Goal: Browse casually: Explore the website without a specific task or goal

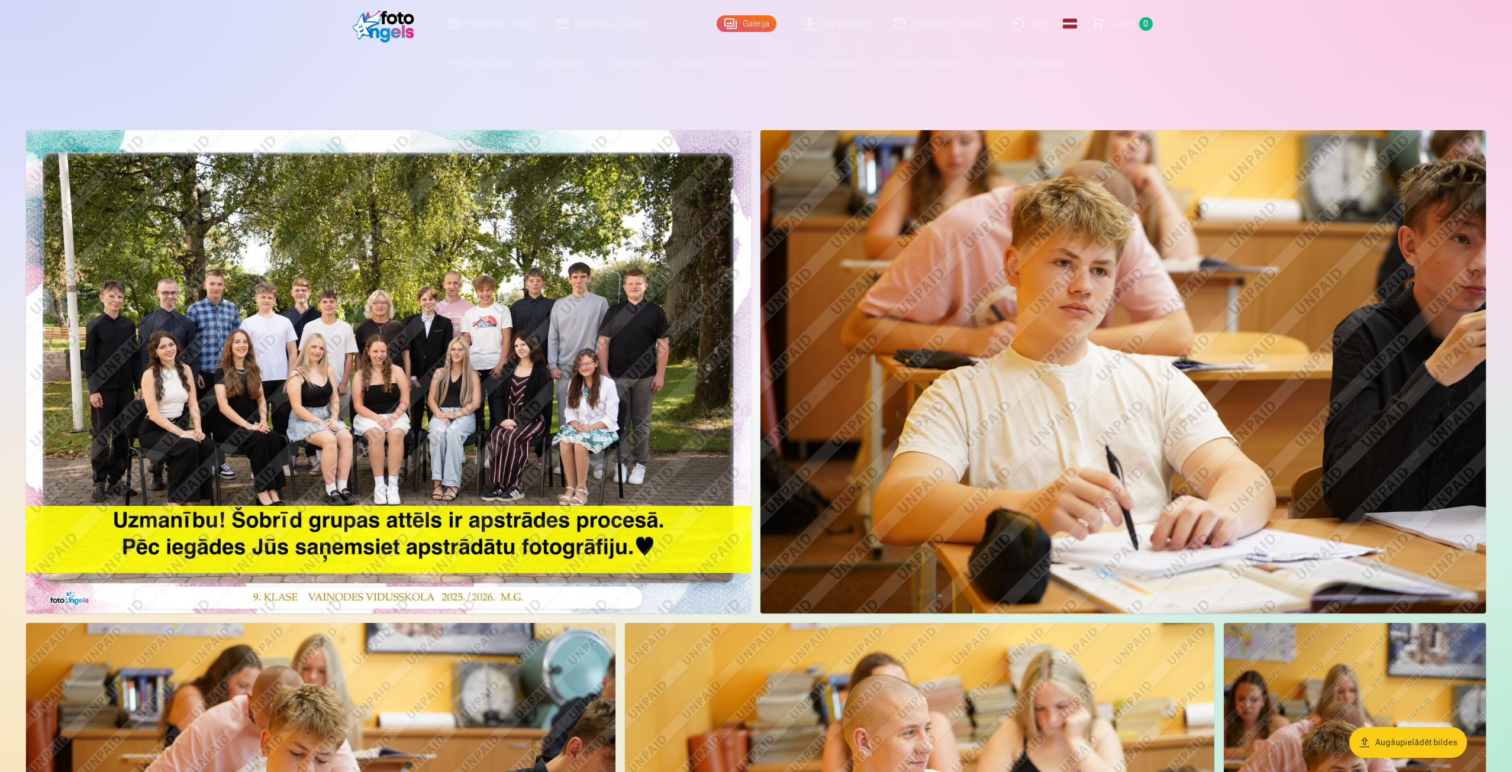
click at [415, 250] on img at bounding box center [388, 371] width 725 height 483
click at [698, 360] on img at bounding box center [388, 371] width 725 height 483
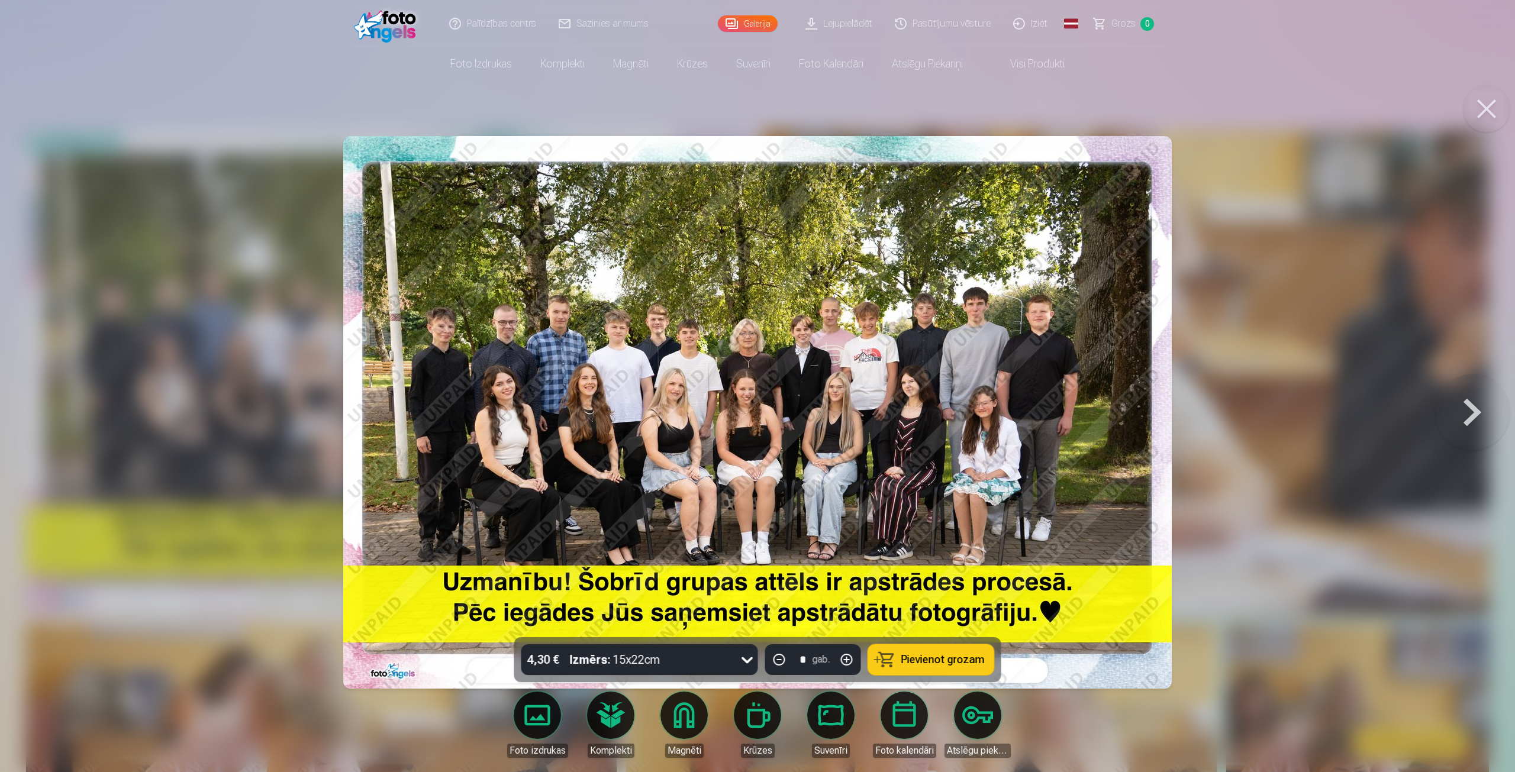
click at [1481, 409] on button at bounding box center [1472, 412] width 76 height 427
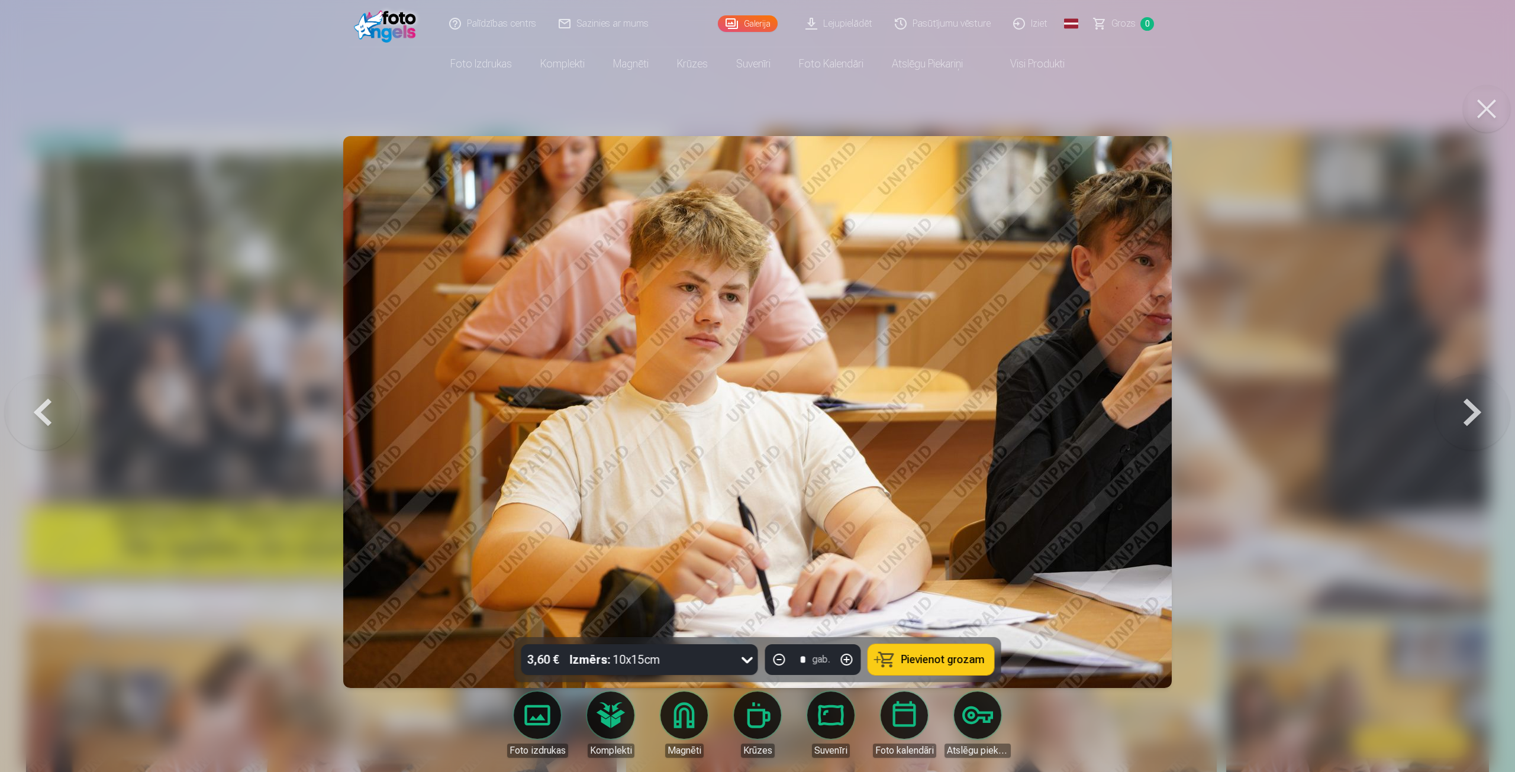
click at [1476, 411] on button at bounding box center [1472, 412] width 76 height 427
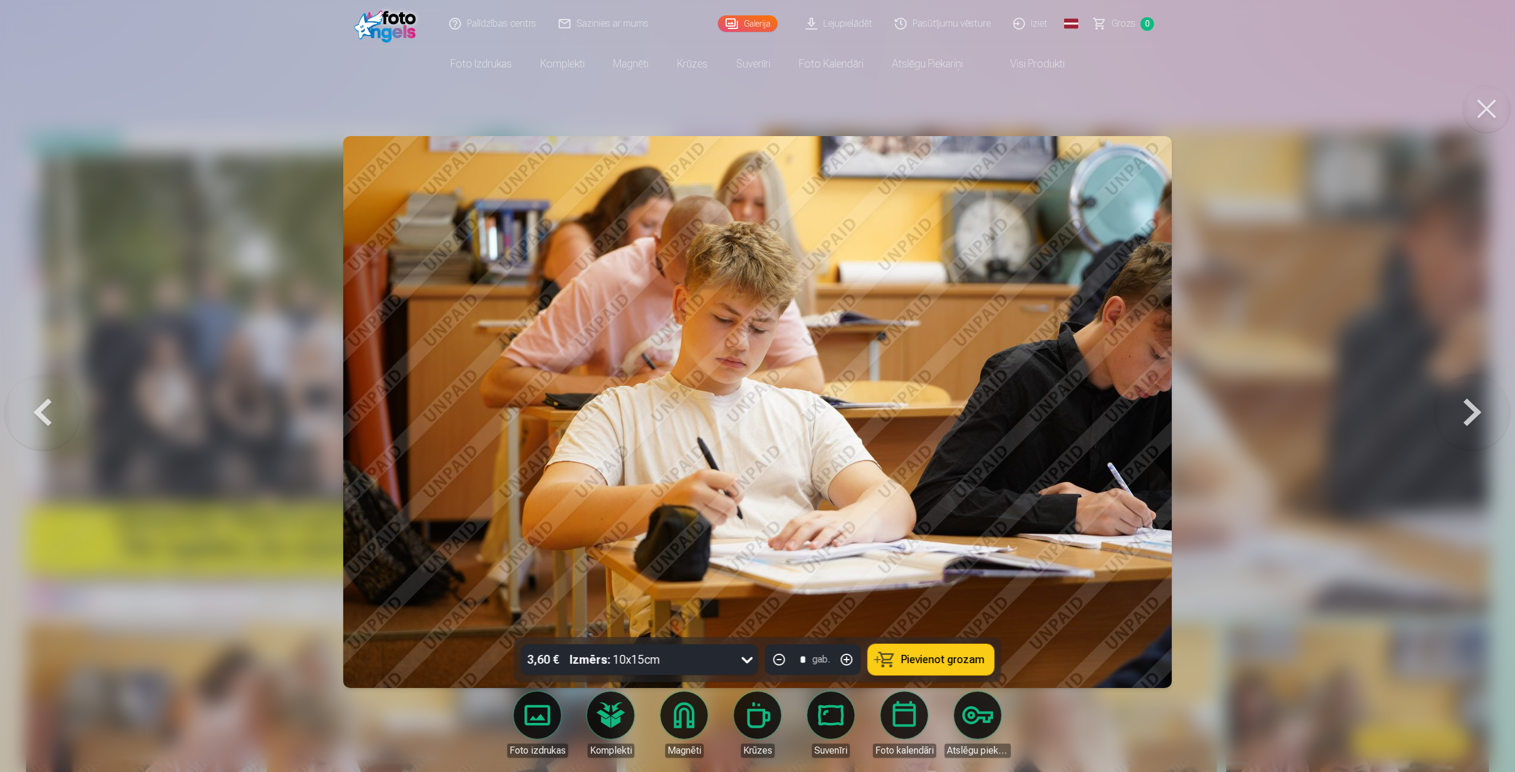
click at [1476, 411] on button at bounding box center [1472, 412] width 76 height 427
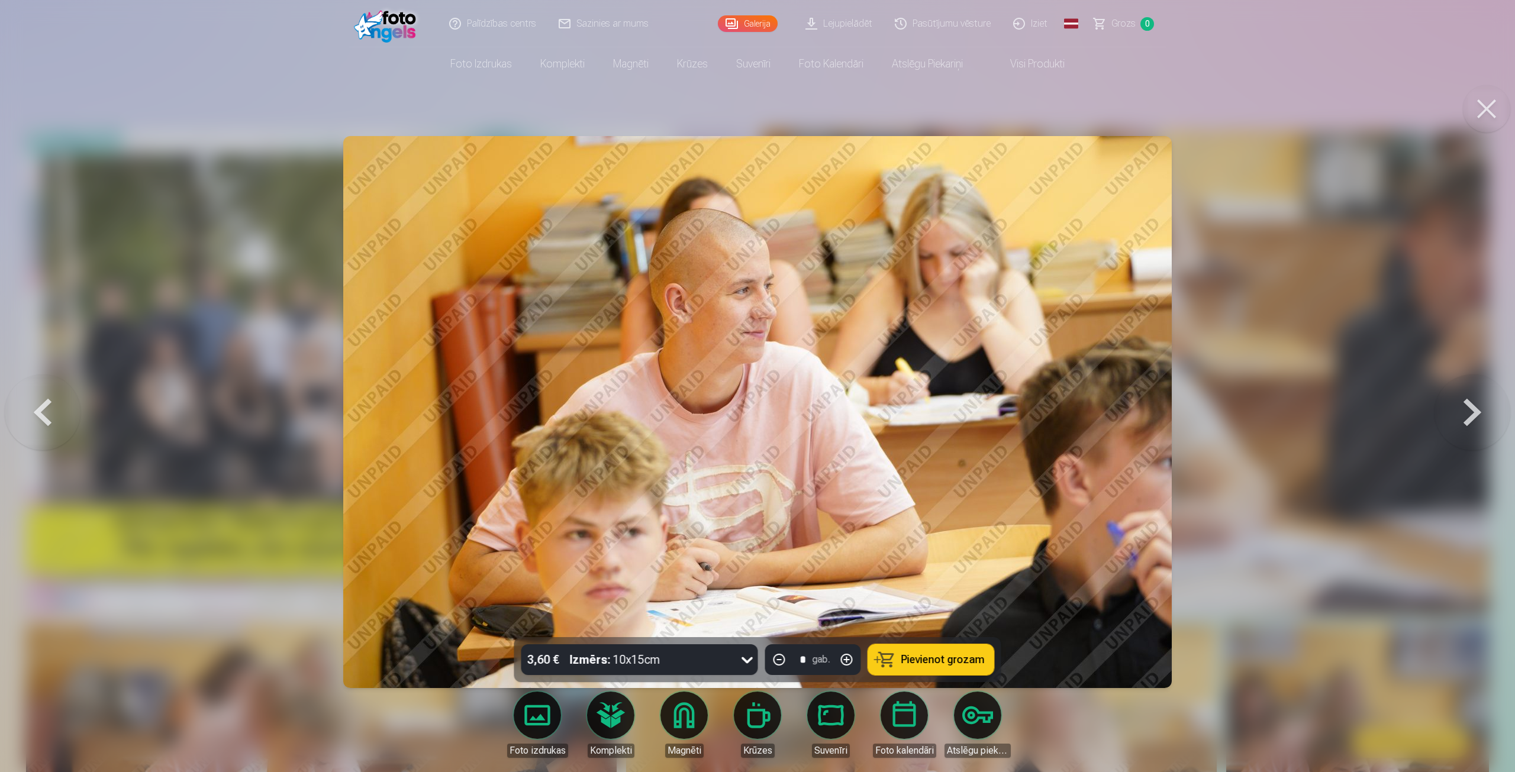
click at [1476, 411] on button at bounding box center [1472, 412] width 76 height 427
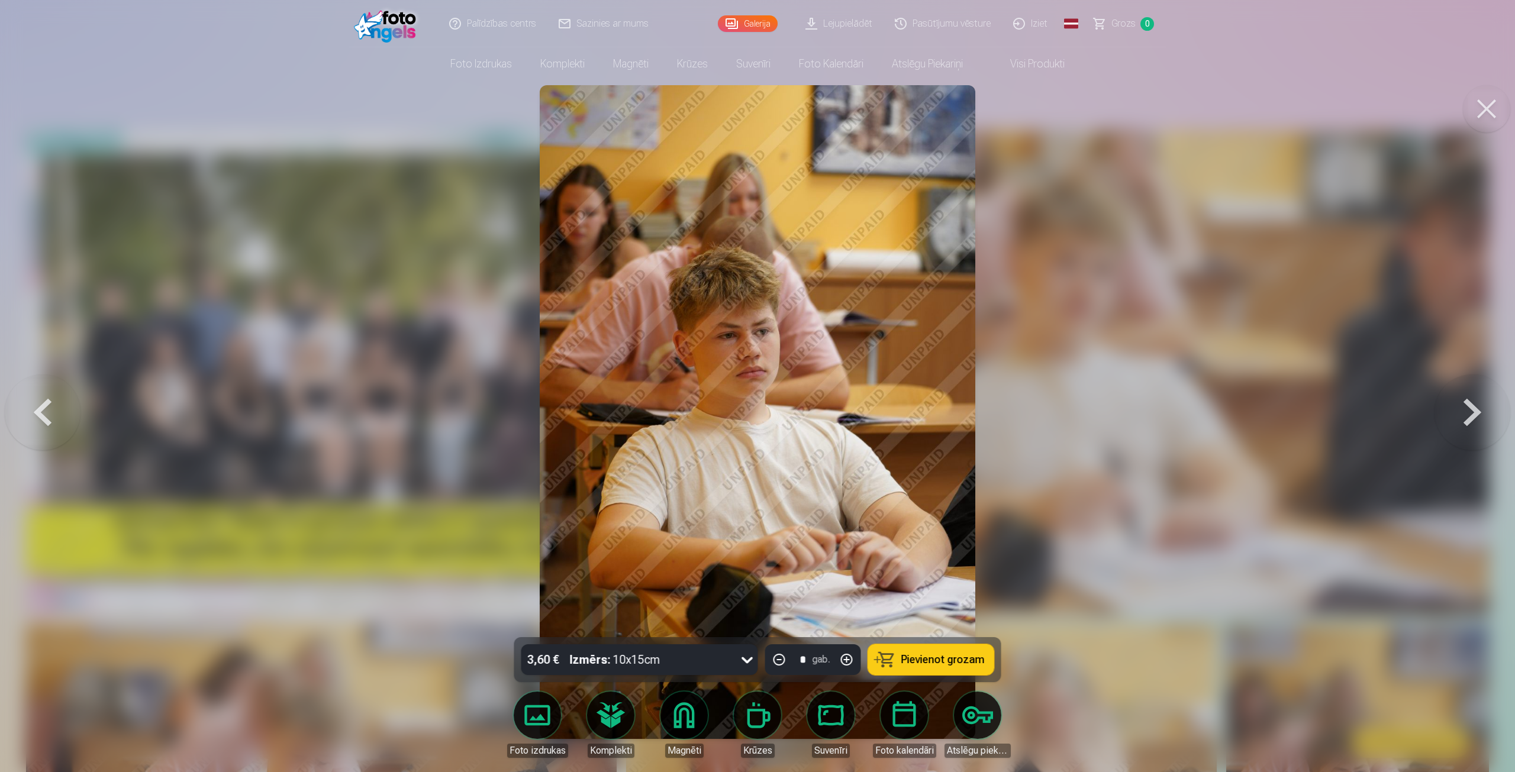
click at [1476, 411] on button at bounding box center [1472, 412] width 76 height 427
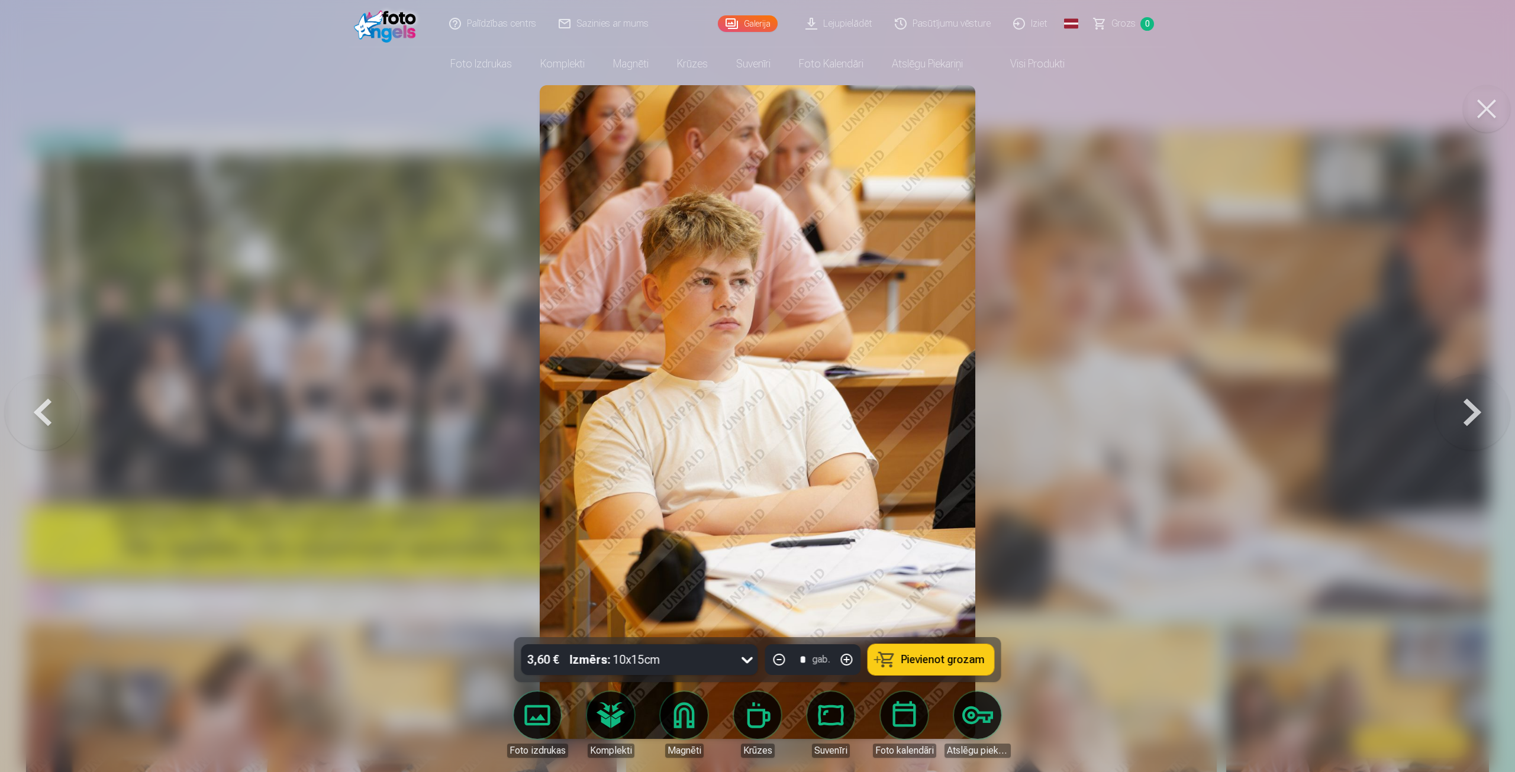
click at [1476, 411] on button at bounding box center [1472, 412] width 76 height 427
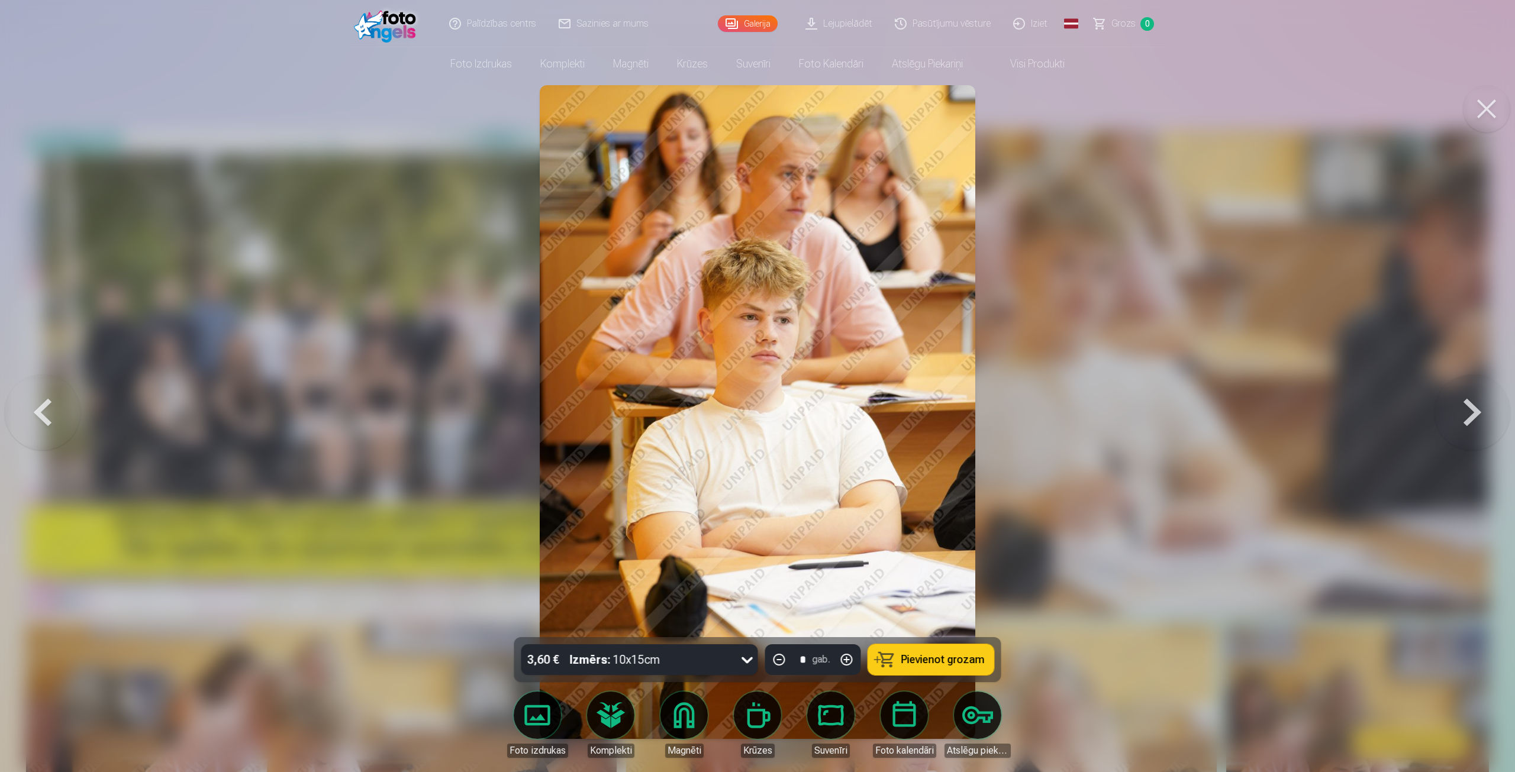
click at [1476, 411] on button at bounding box center [1472, 412] width 76 height 427
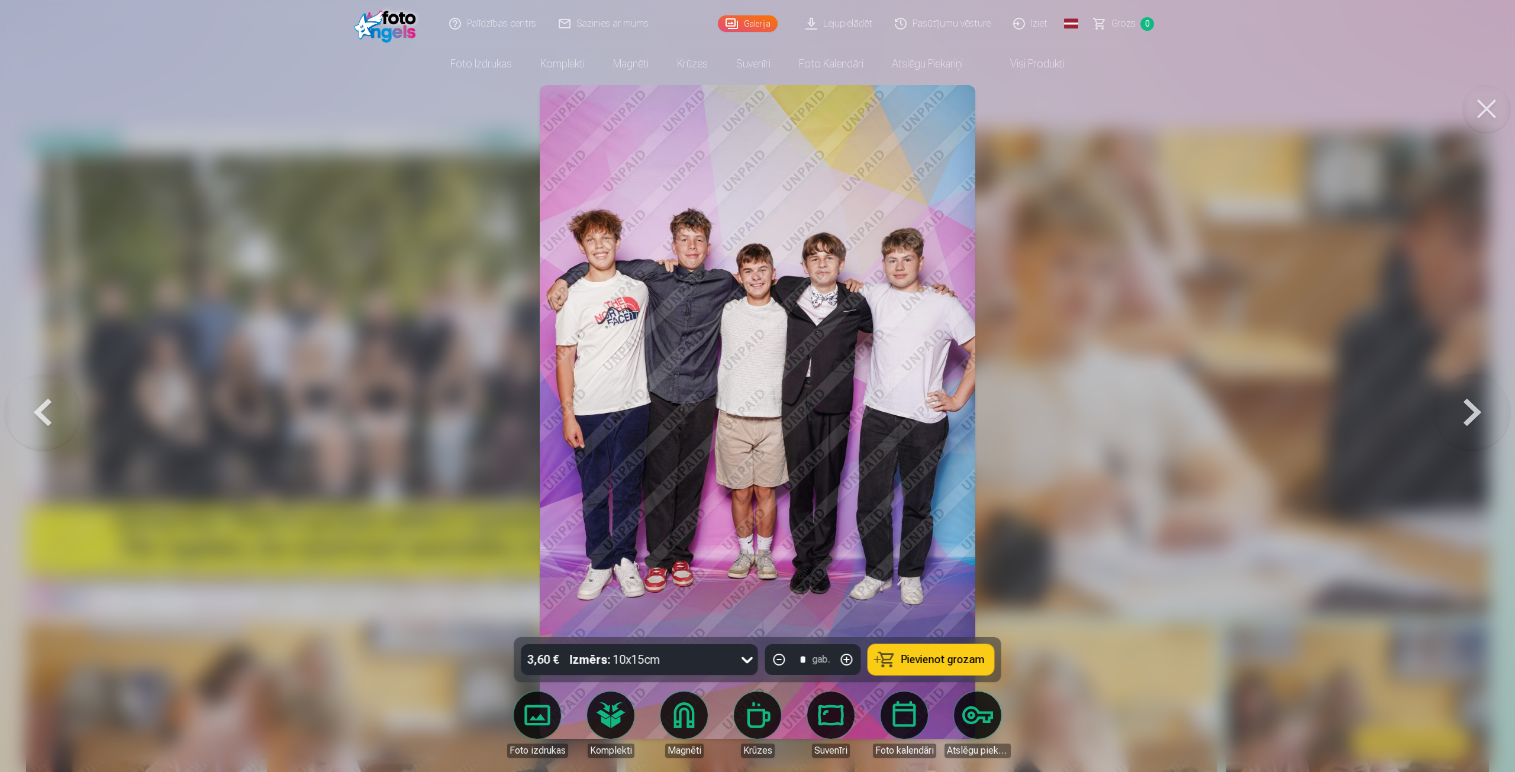
click at [1476, 411] on button at bounding box center [1472, 412] width 76 height 427
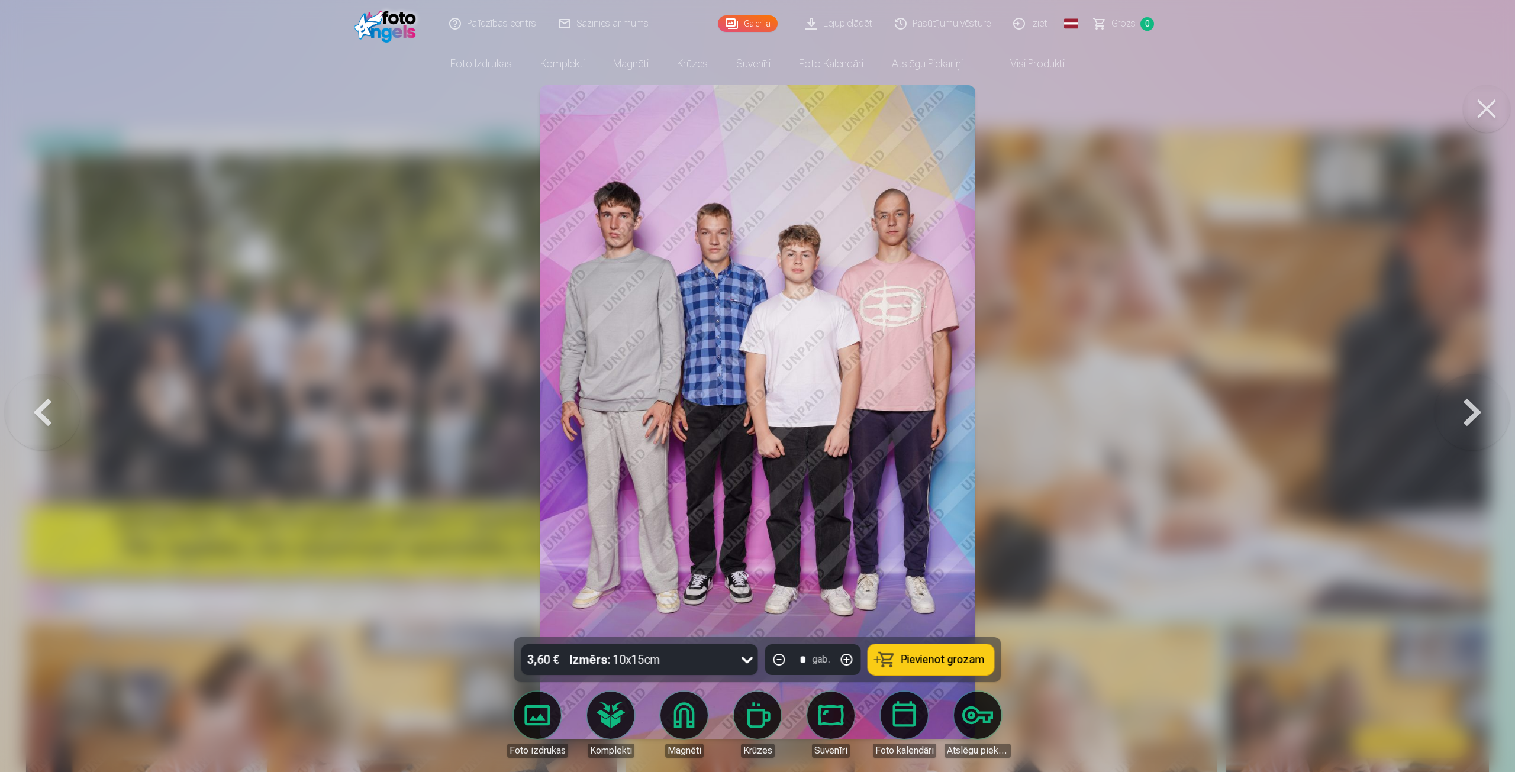
click at [31, 405] on button at bounding box center [43, 412] width 76 height 427
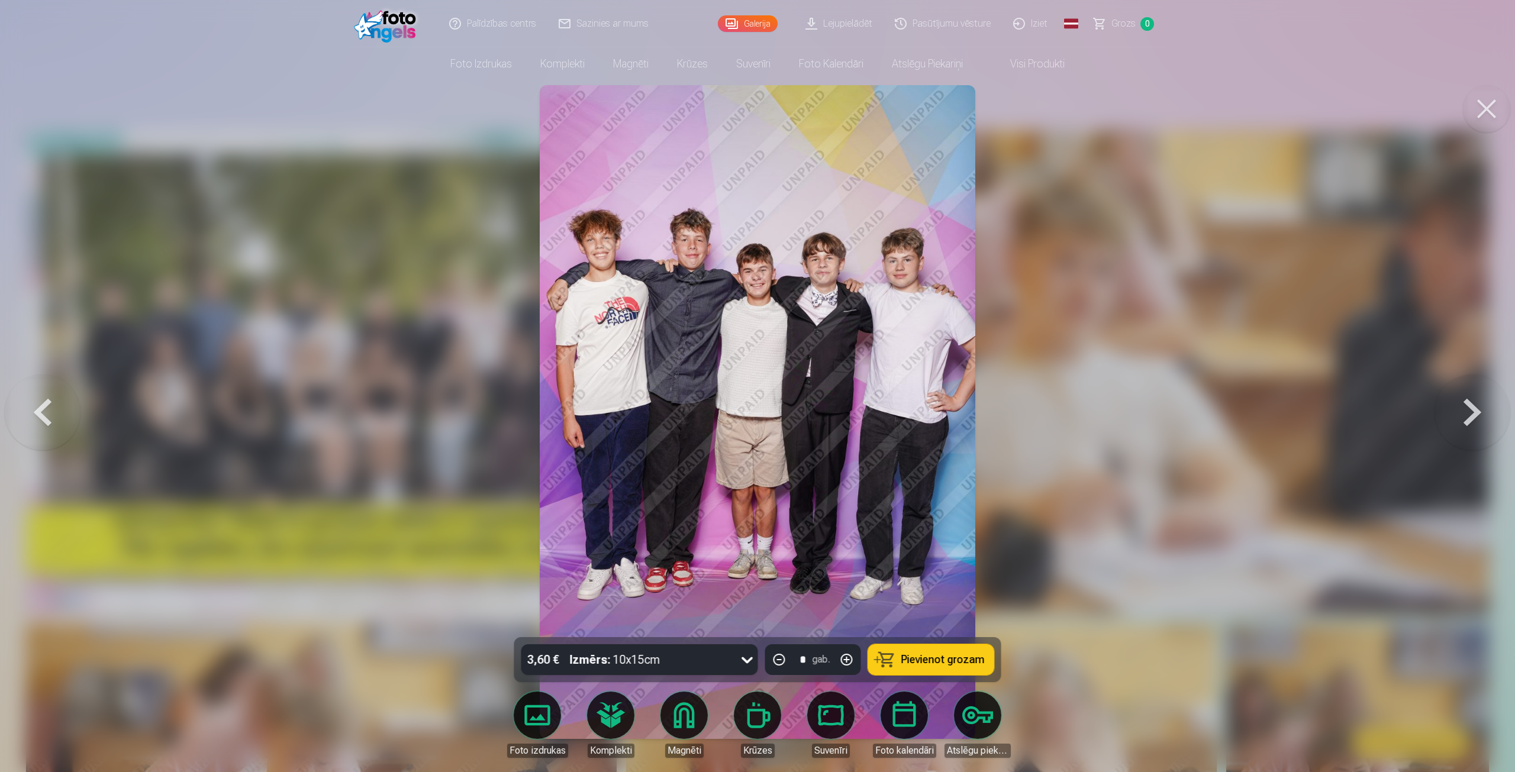
click at [31, 405] on button at bounding box center [43, 412] width 76 height 427
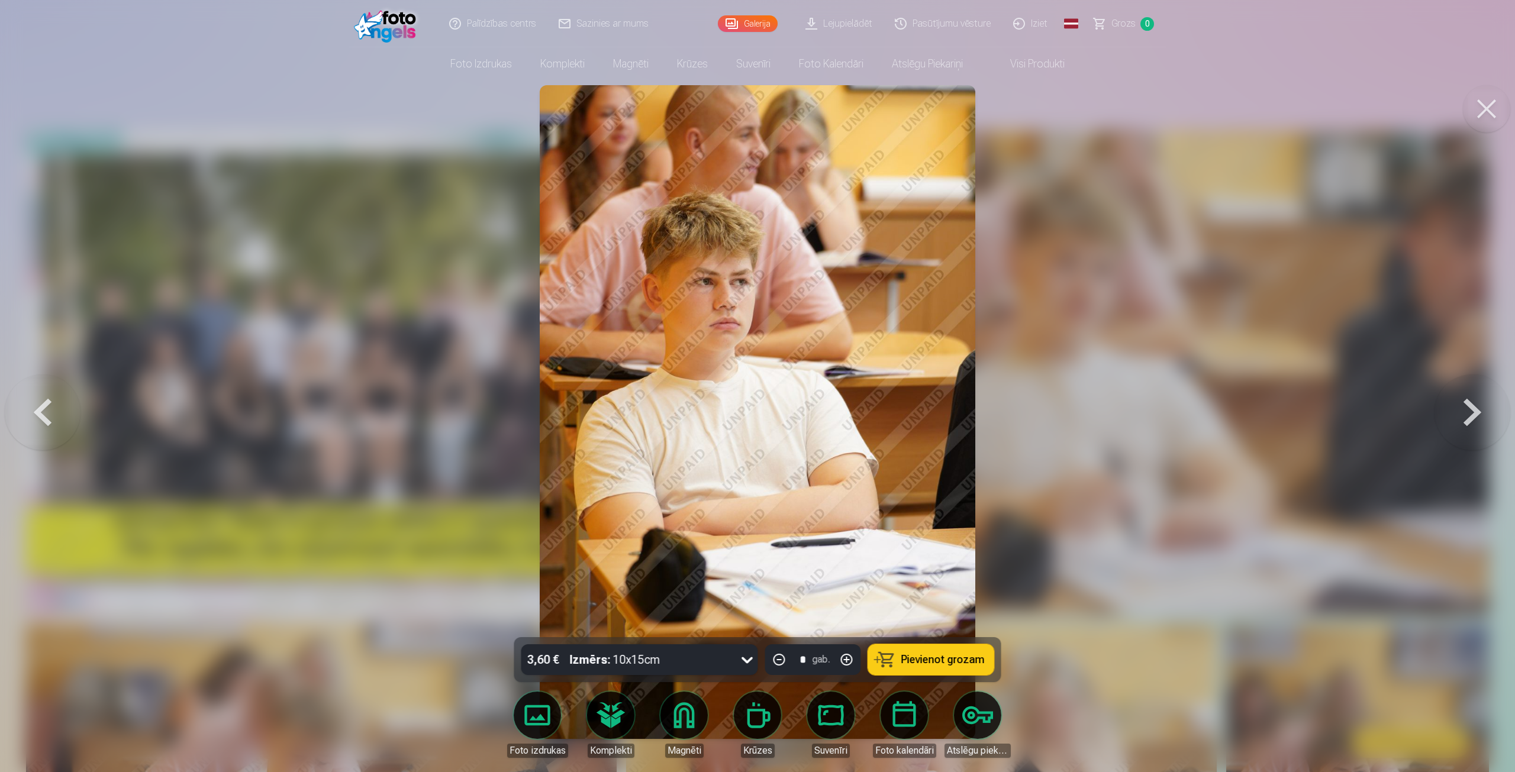
click at [31, 405] on button at bounding box center [43, 412] width 76 height 427
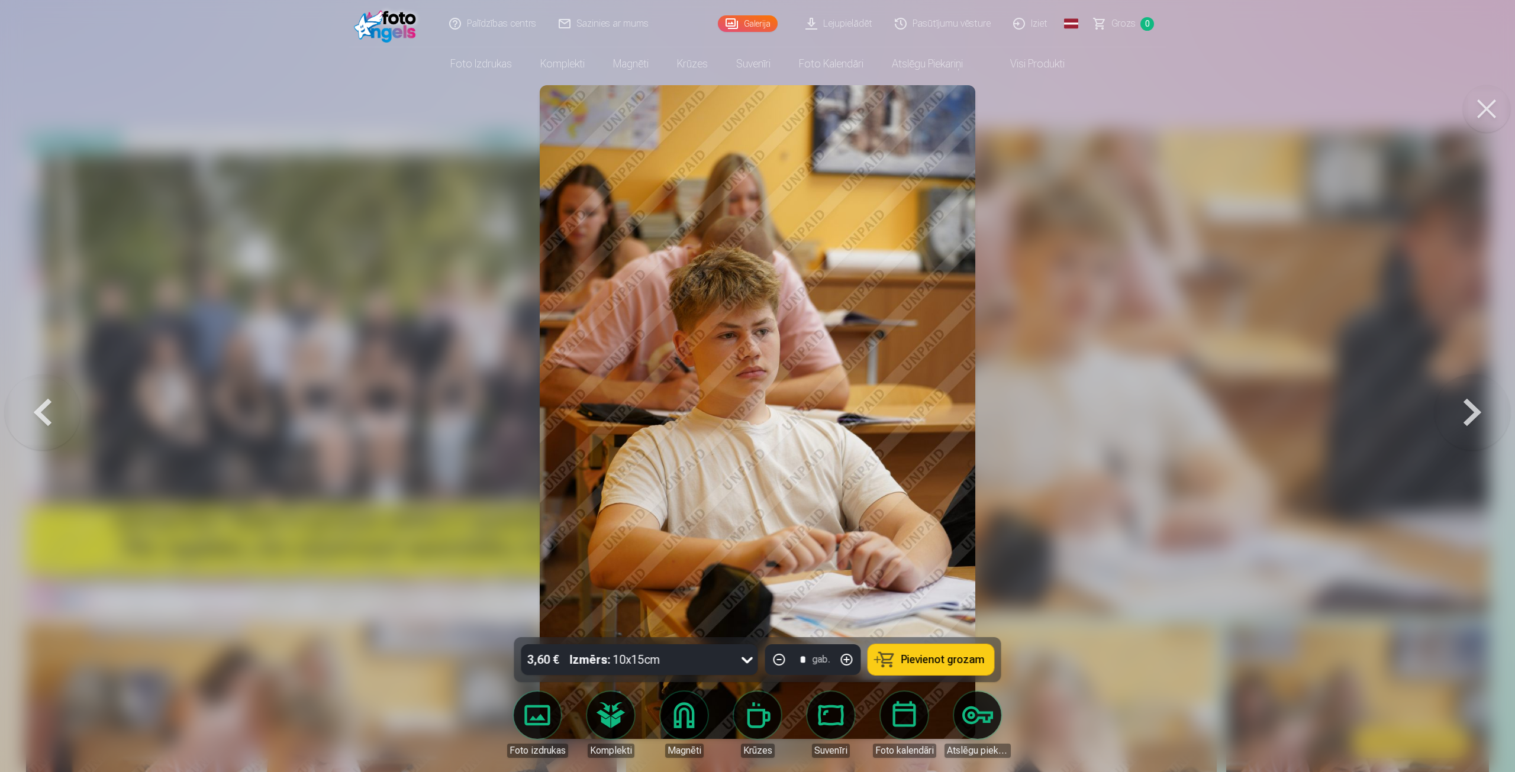
click at [31, 405] on button at bounding box center [43, 412] width 76 height 427
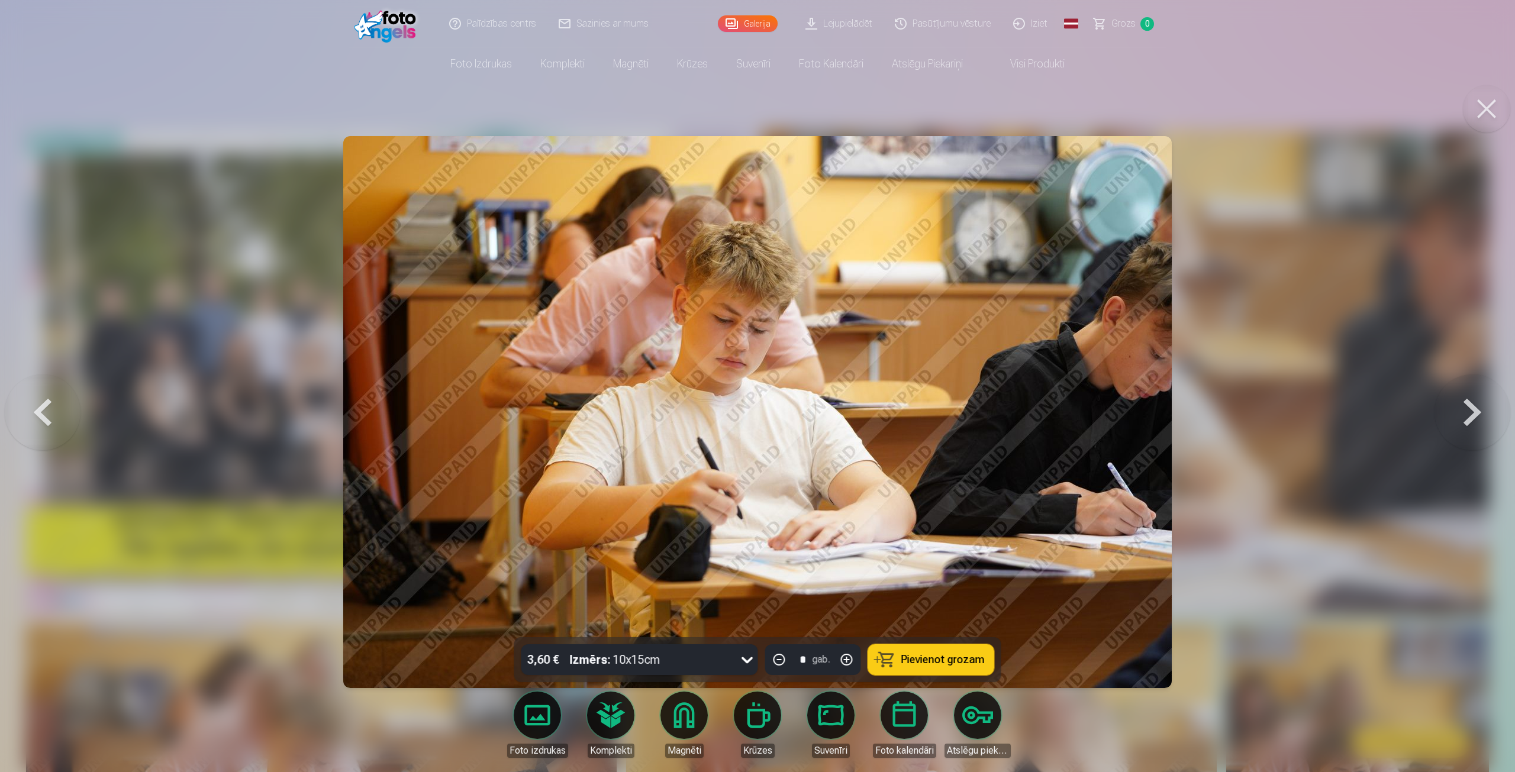
click at [31, 405] on button at bounding box center [43, 412] width 76 height 427
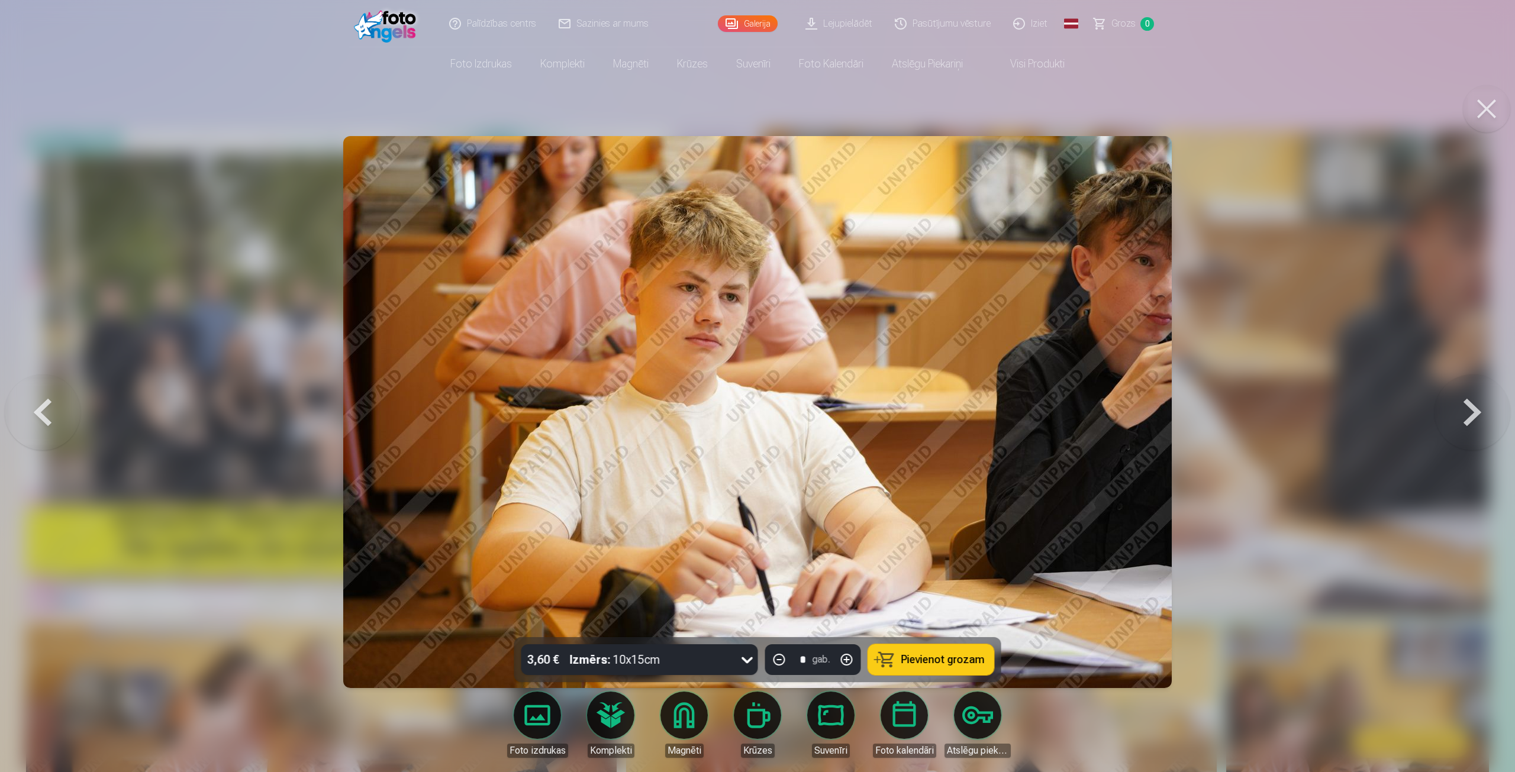
click at [31, 405] on button at bounding box center [43, 412] width 76 height 427
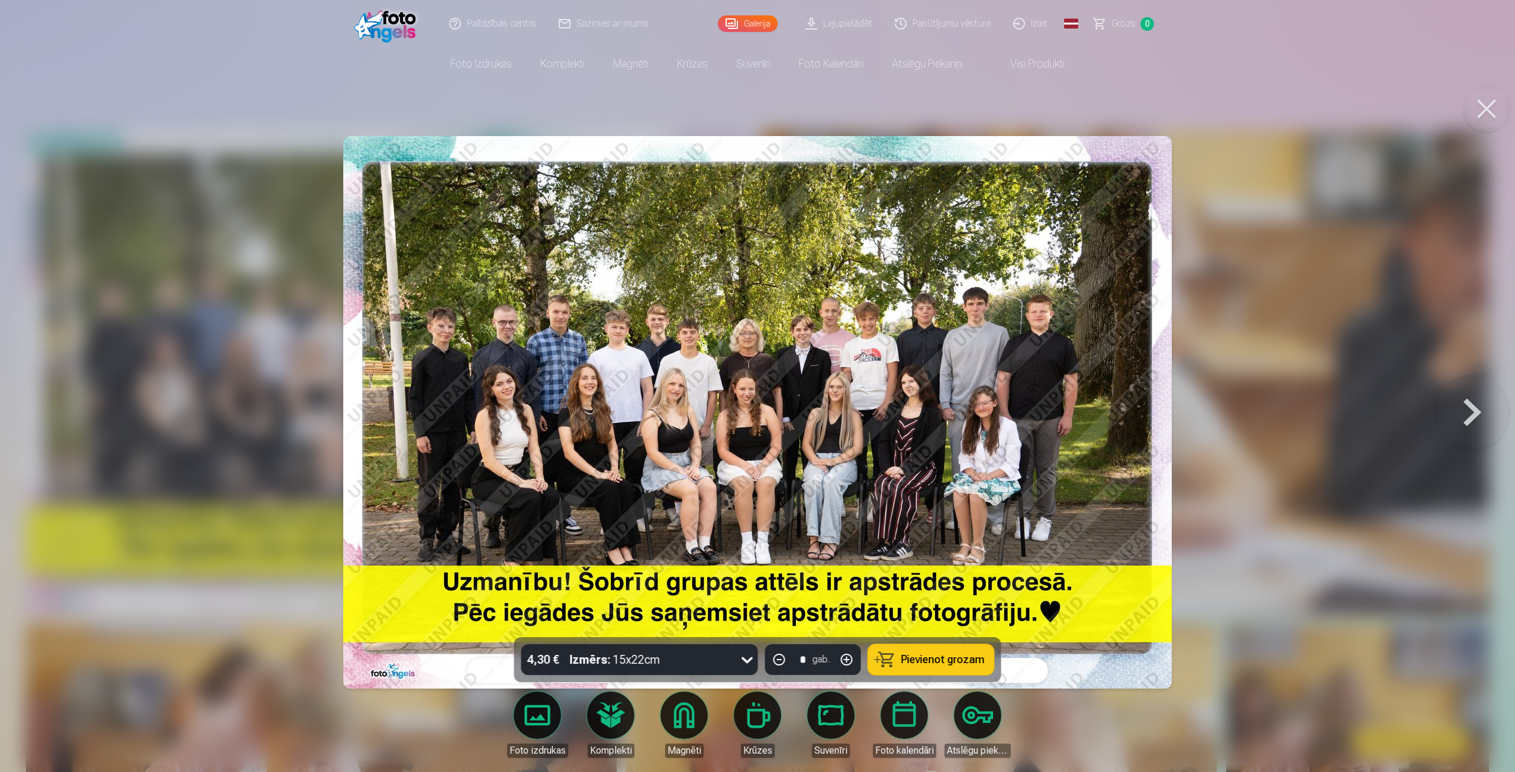
click at [31, 405] on div at bounding box center [757, 386] width 1515 height 772
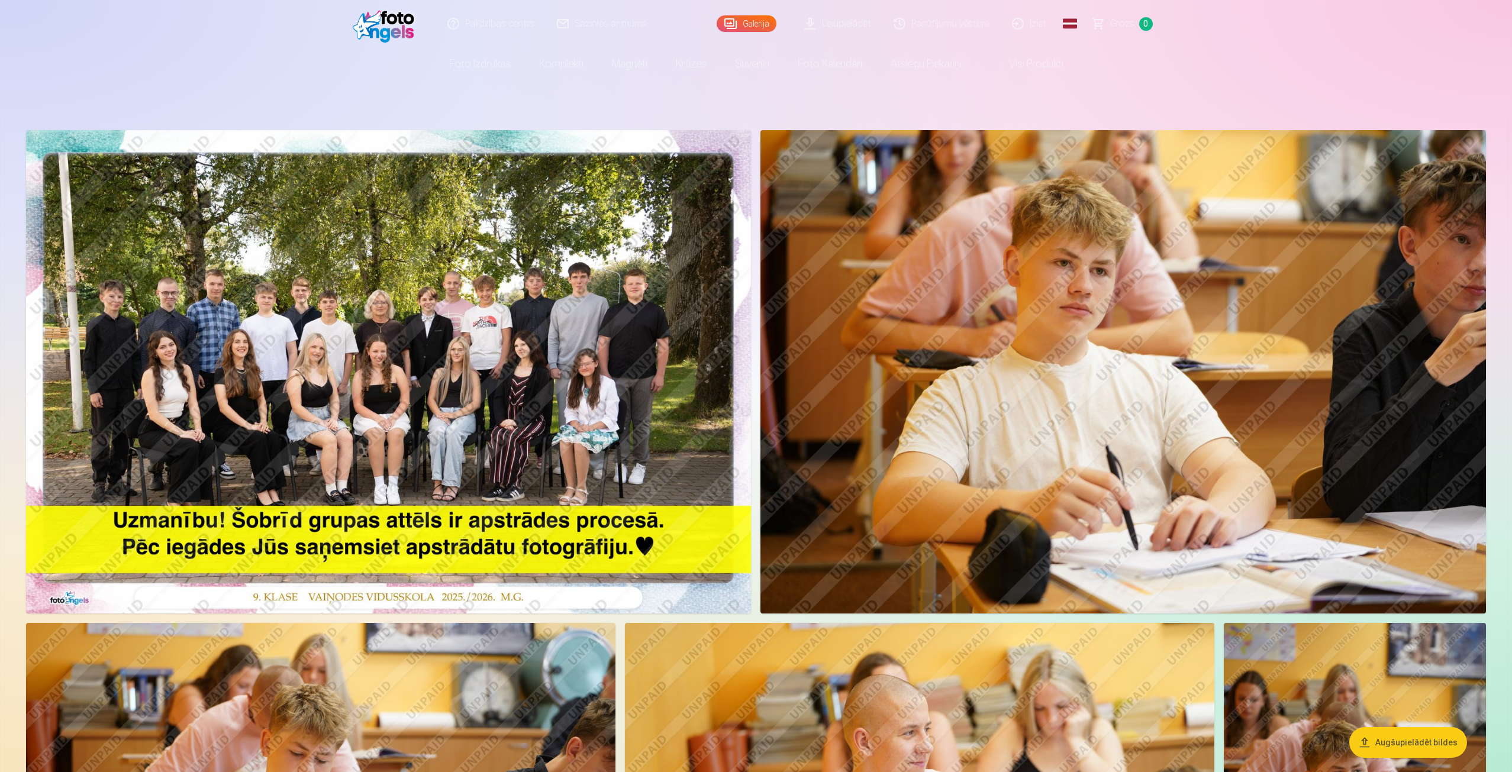
click at [296, 317] on img at bounding box center [388, 371] width 725 height 483
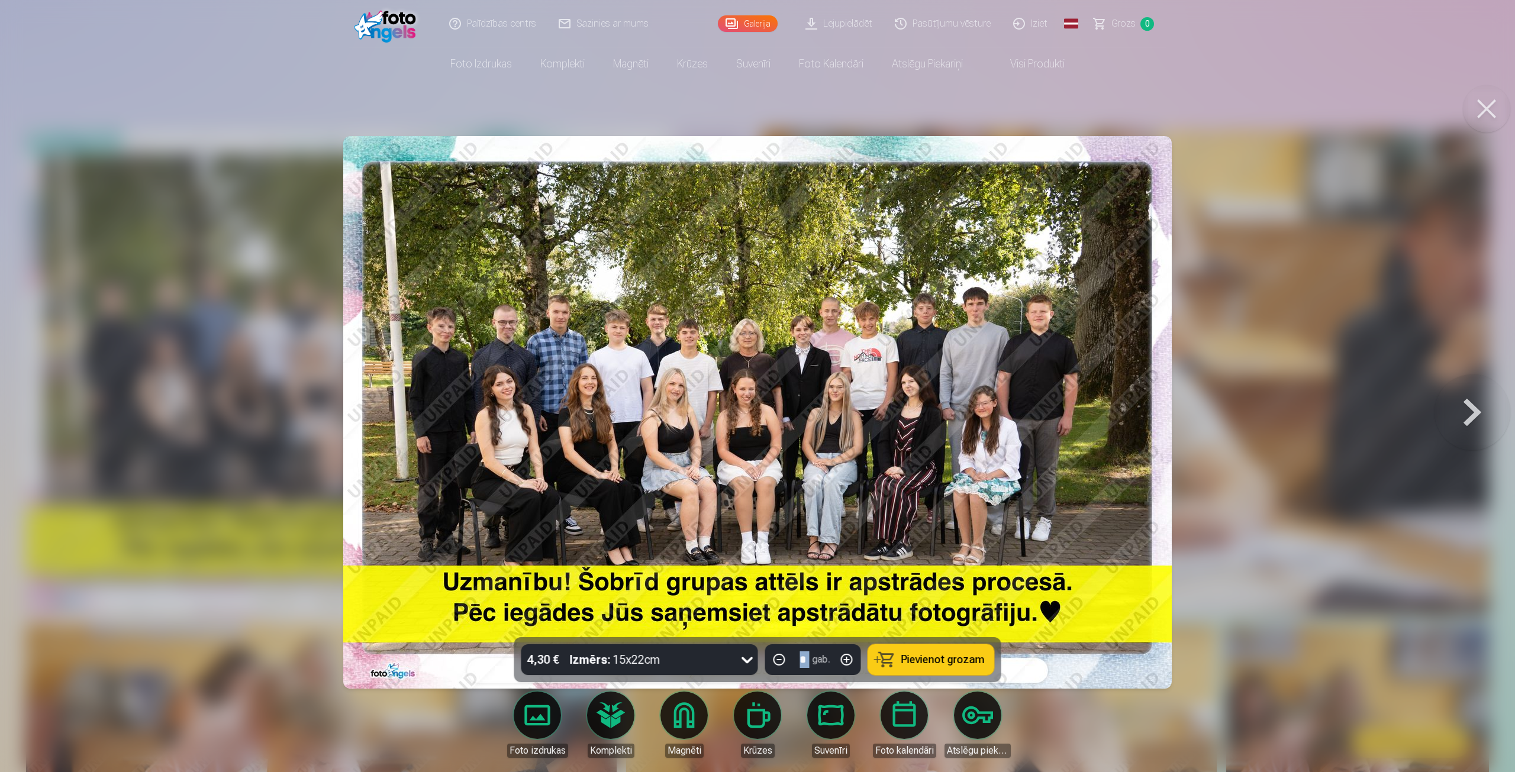
click at [1467, 410] on button at bounding box center [1472, 412] width 76 height 427
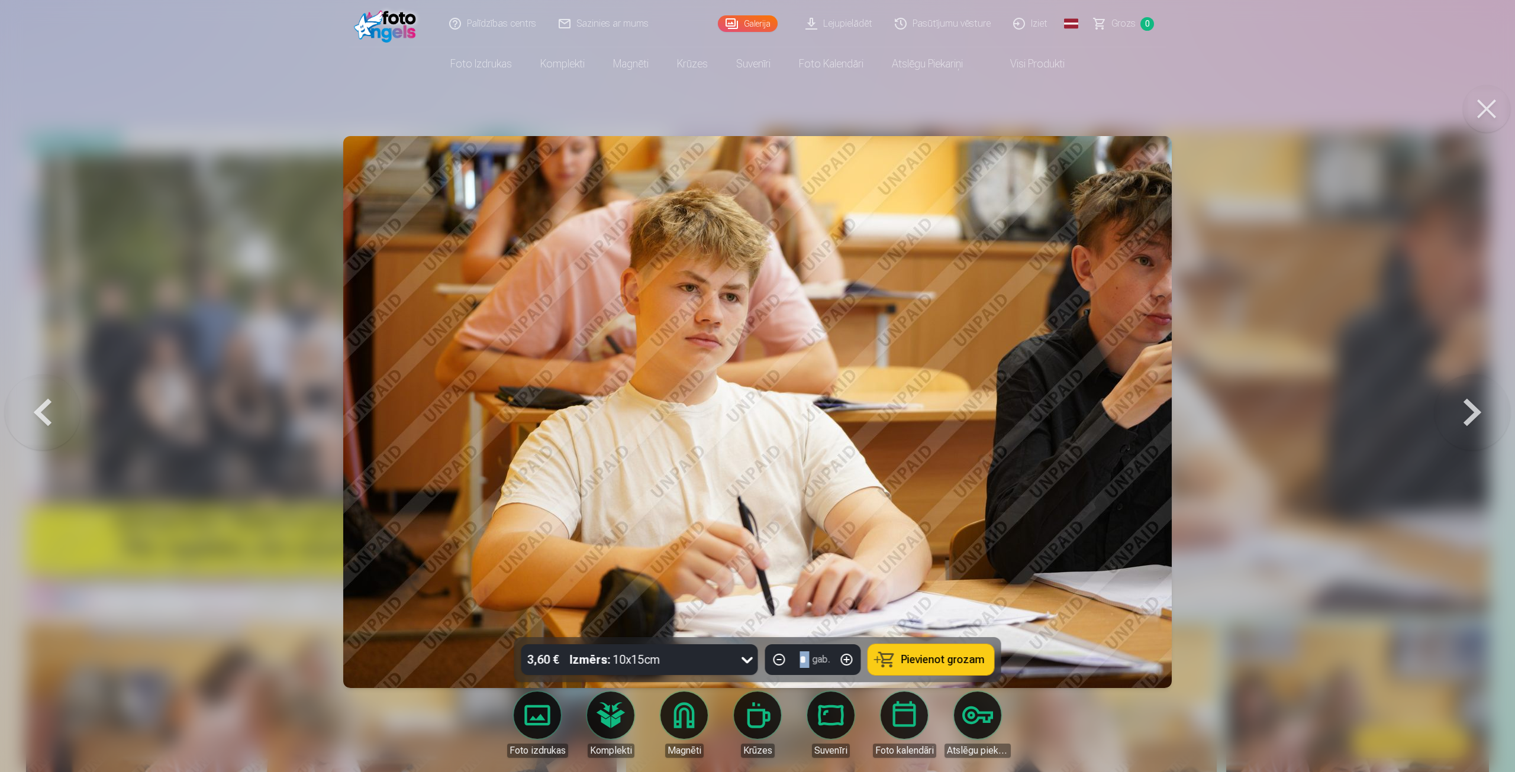
click at [1467, 410] on button at bounding box center [1472, 412] width 76 height 427
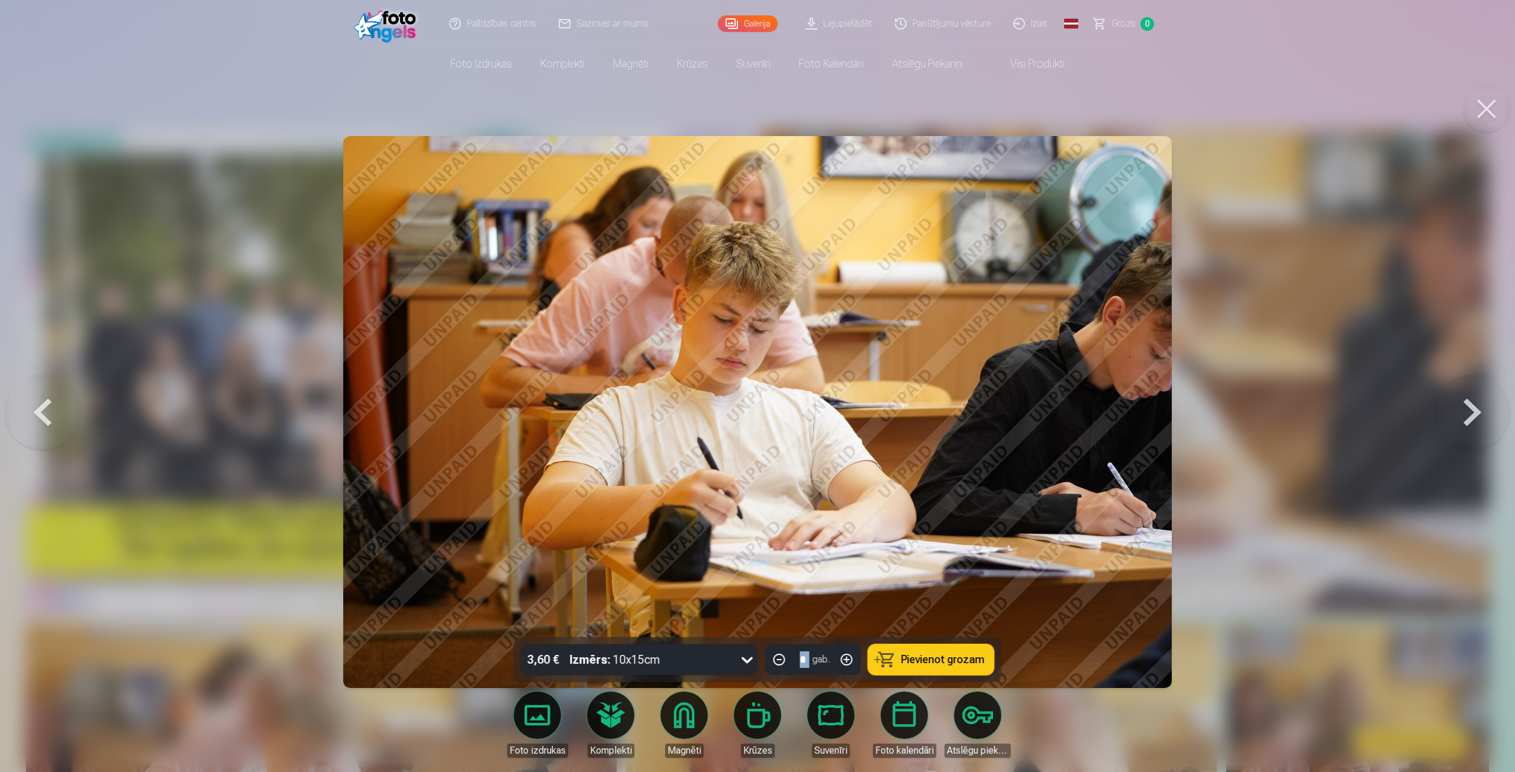
click at [1467, 410] on button at bounding box center [1472, 412] width 76 height 427
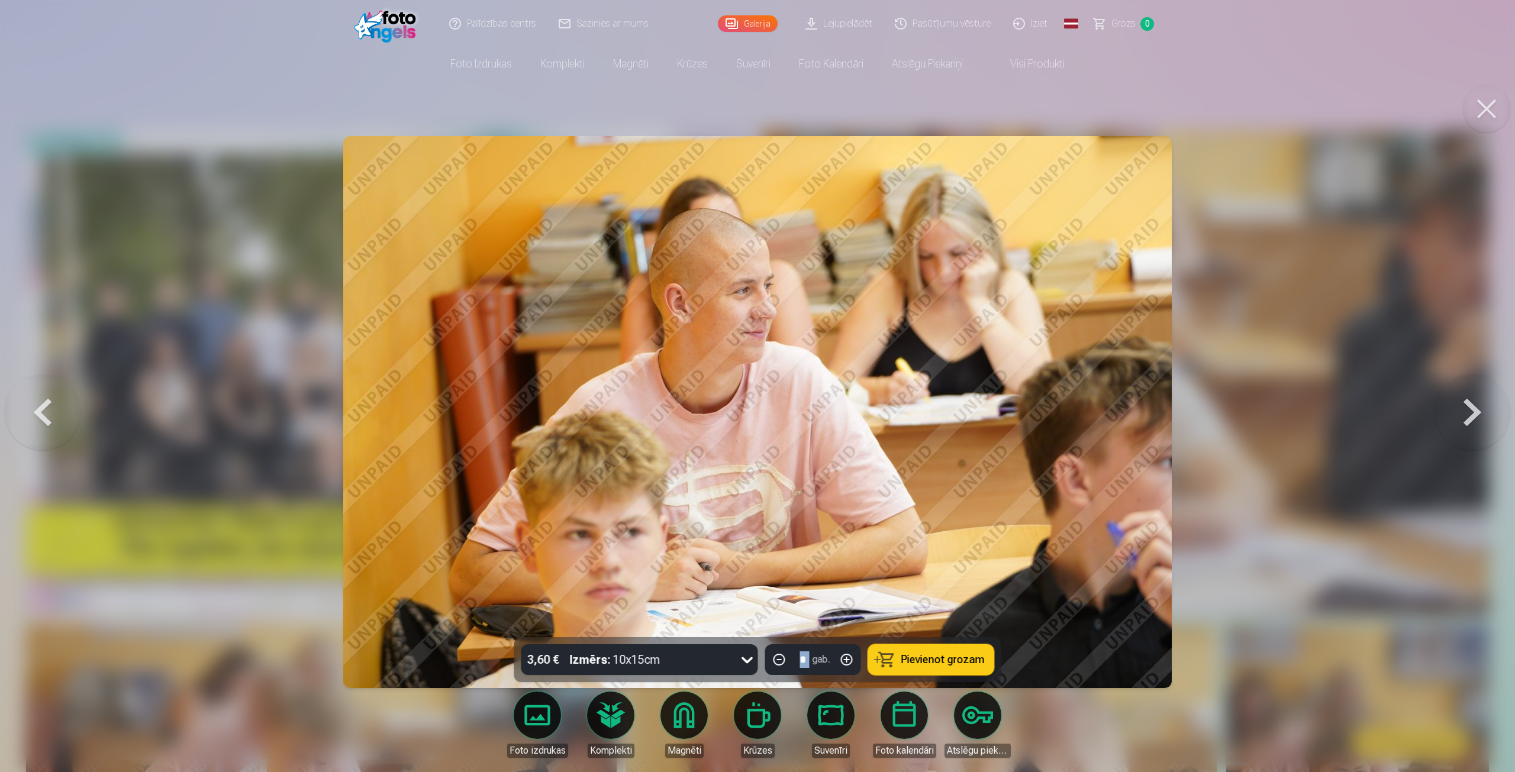
click at [1467, 410] on button at bounding box center [1472, 412] width 76 height 427
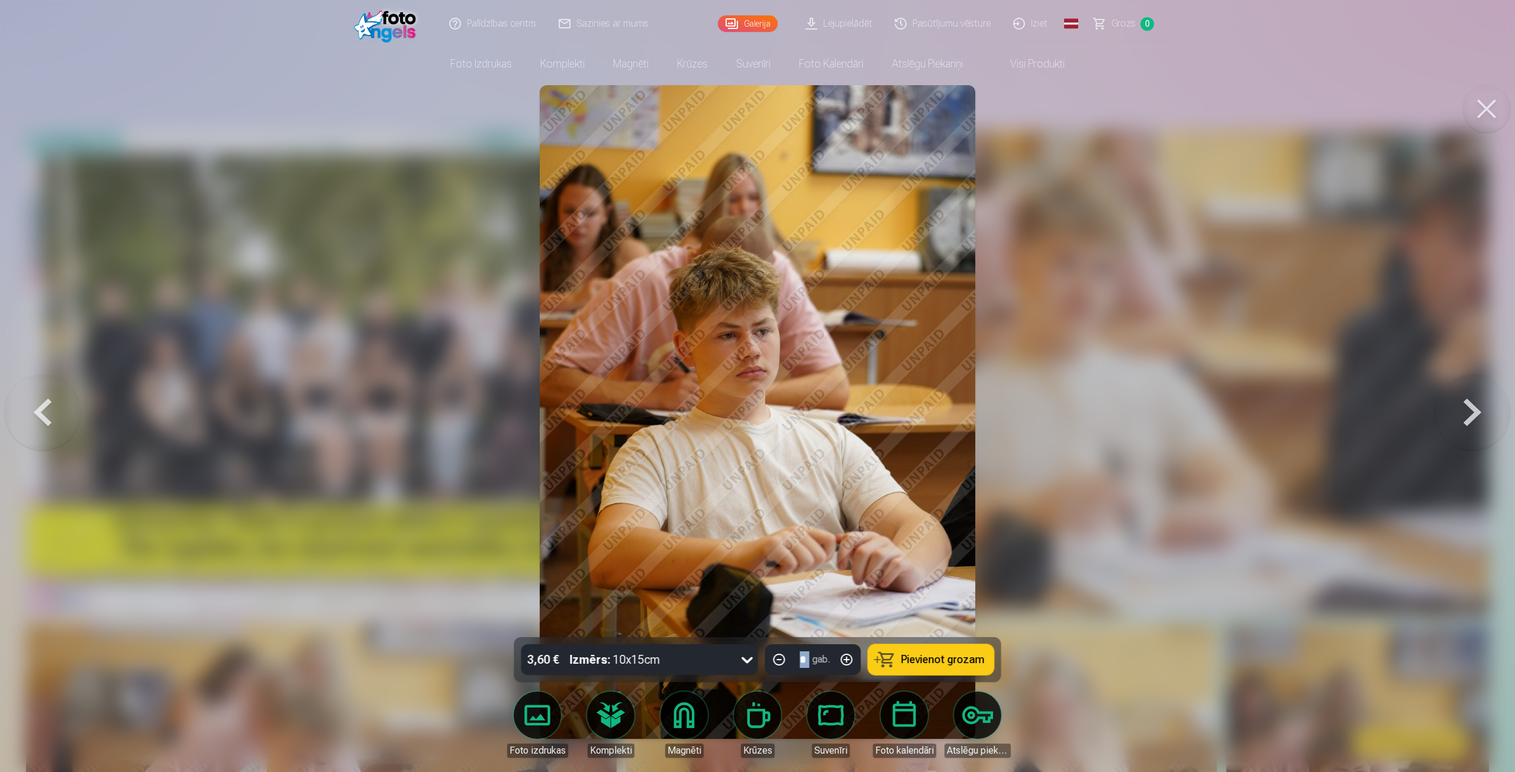
click at [1467, 410] on button at bounding box center [1472, 412] width 76 height 427
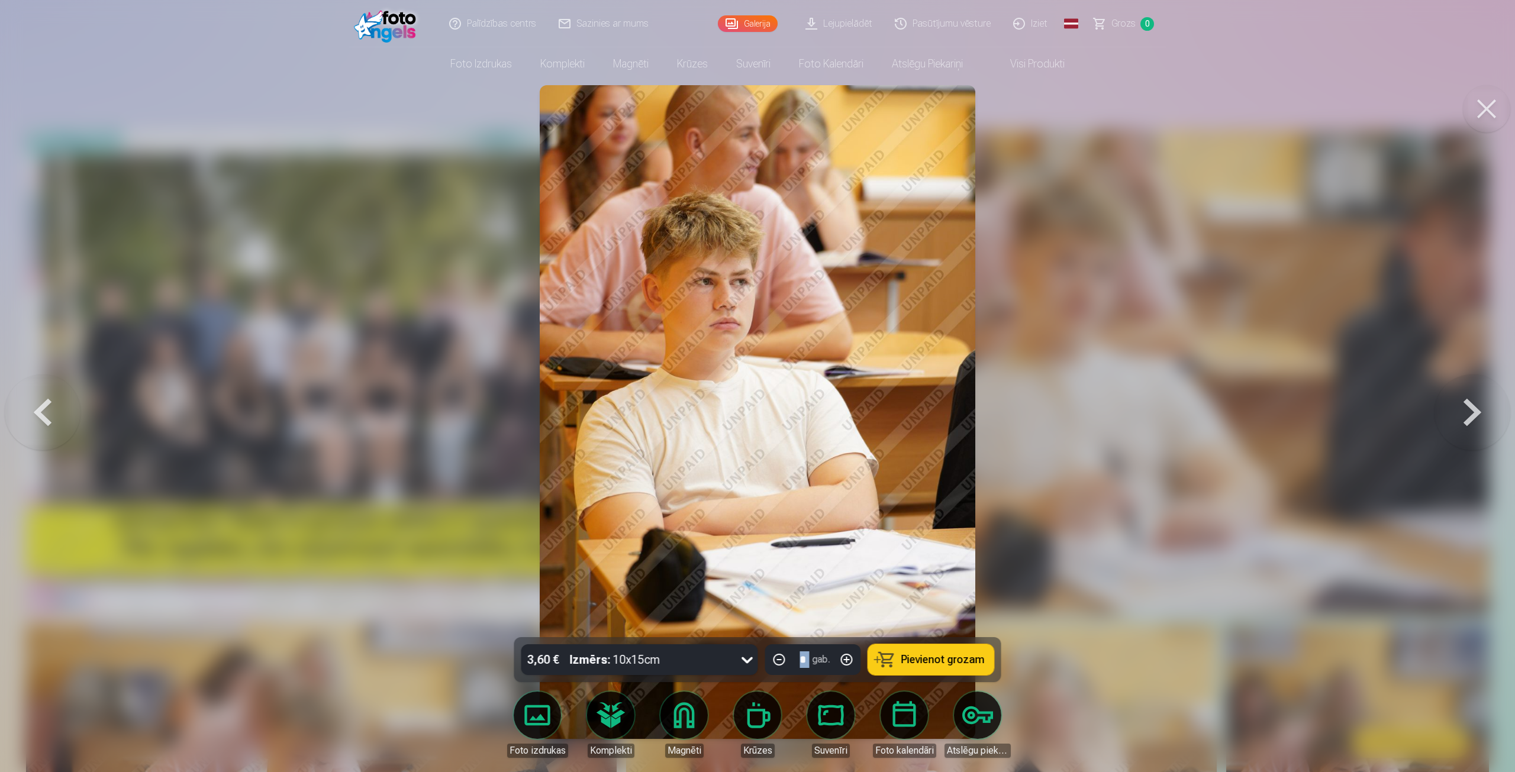
click at [1467, 410] on button at bounding box center [1472, 412] width 76 height 427
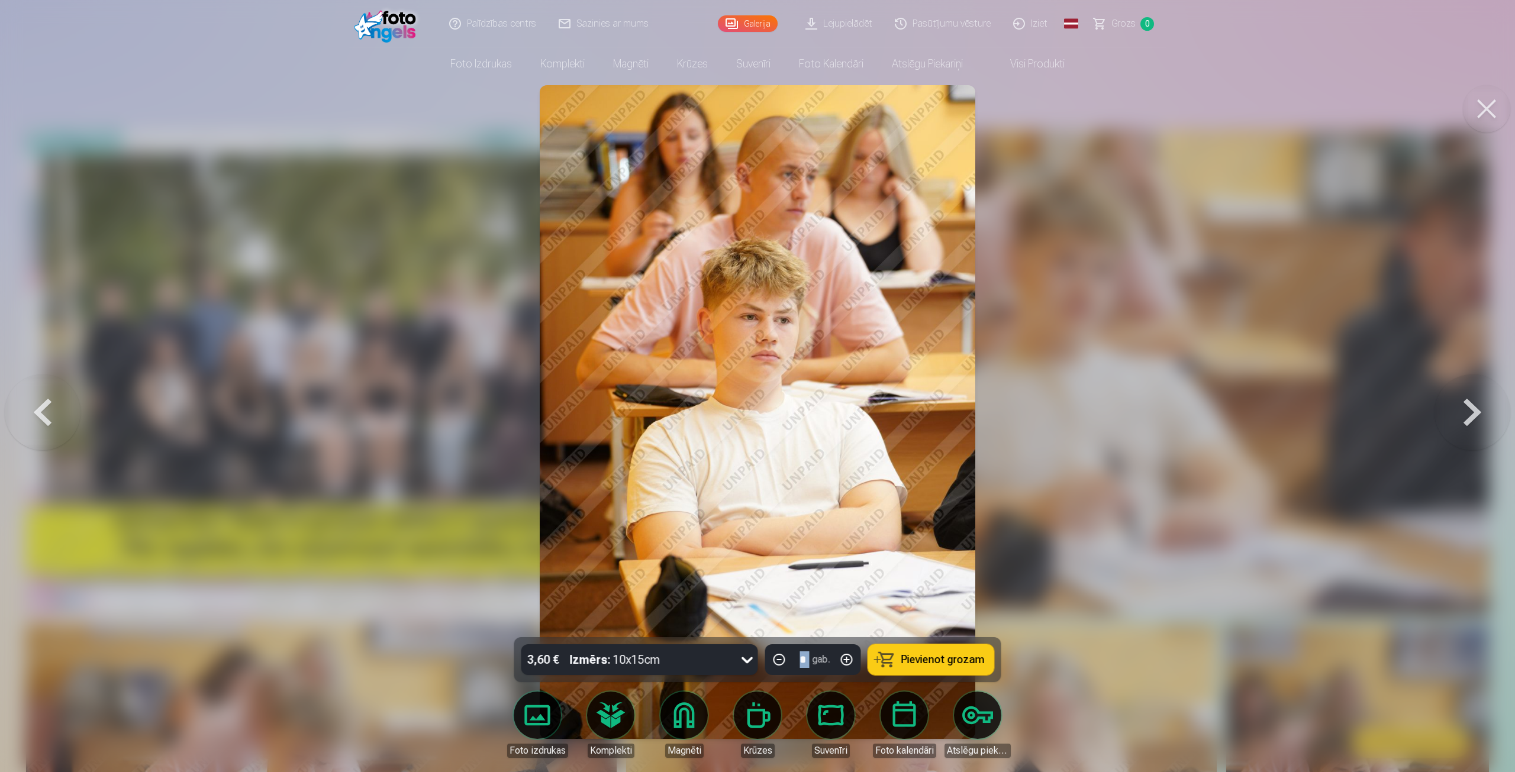
click at [1467, 410] on button at bounding box center [1472, 412] width 76 height 427
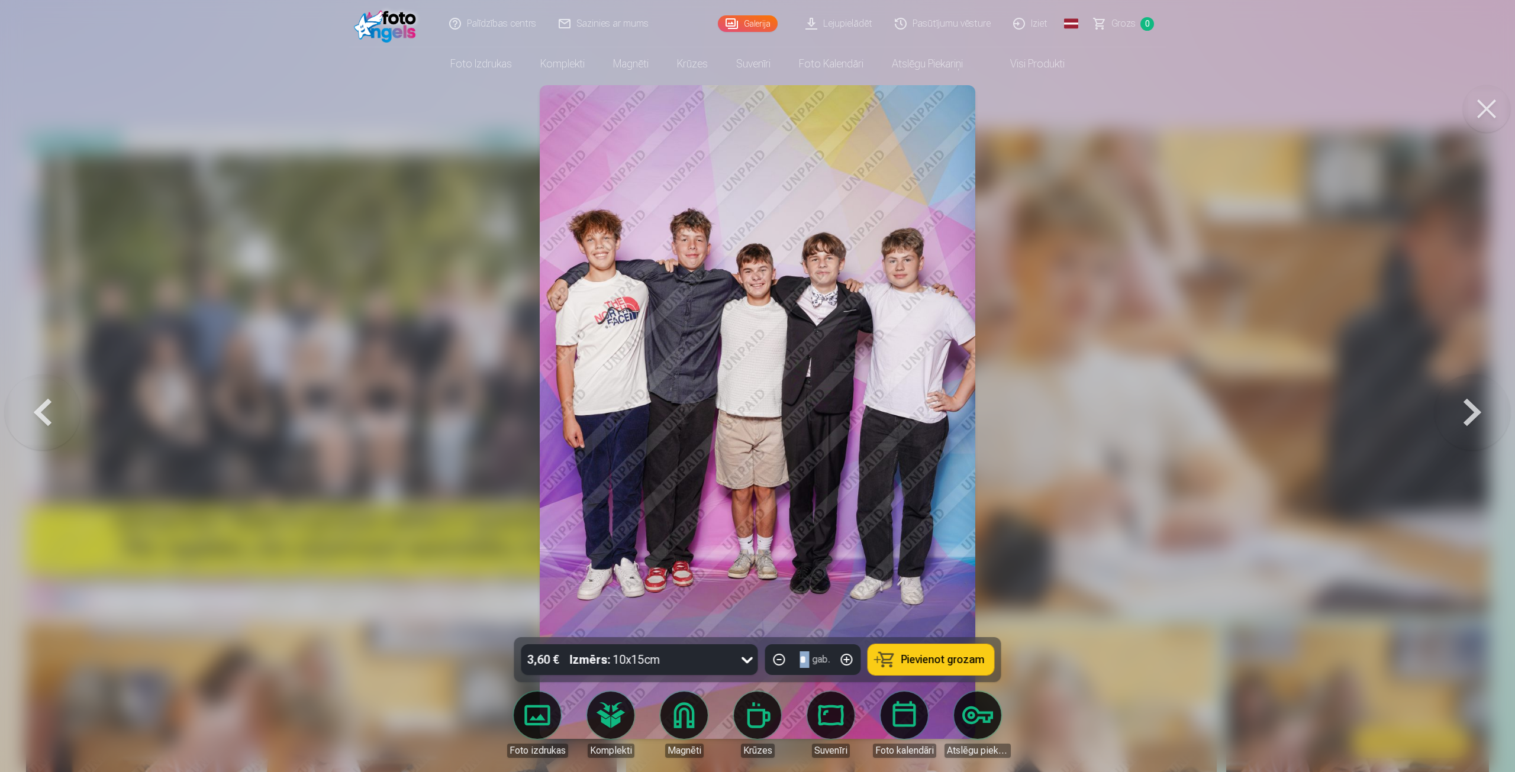
click at [1468, 425] on button at bounding box center [1472, 412] width 76 height 427
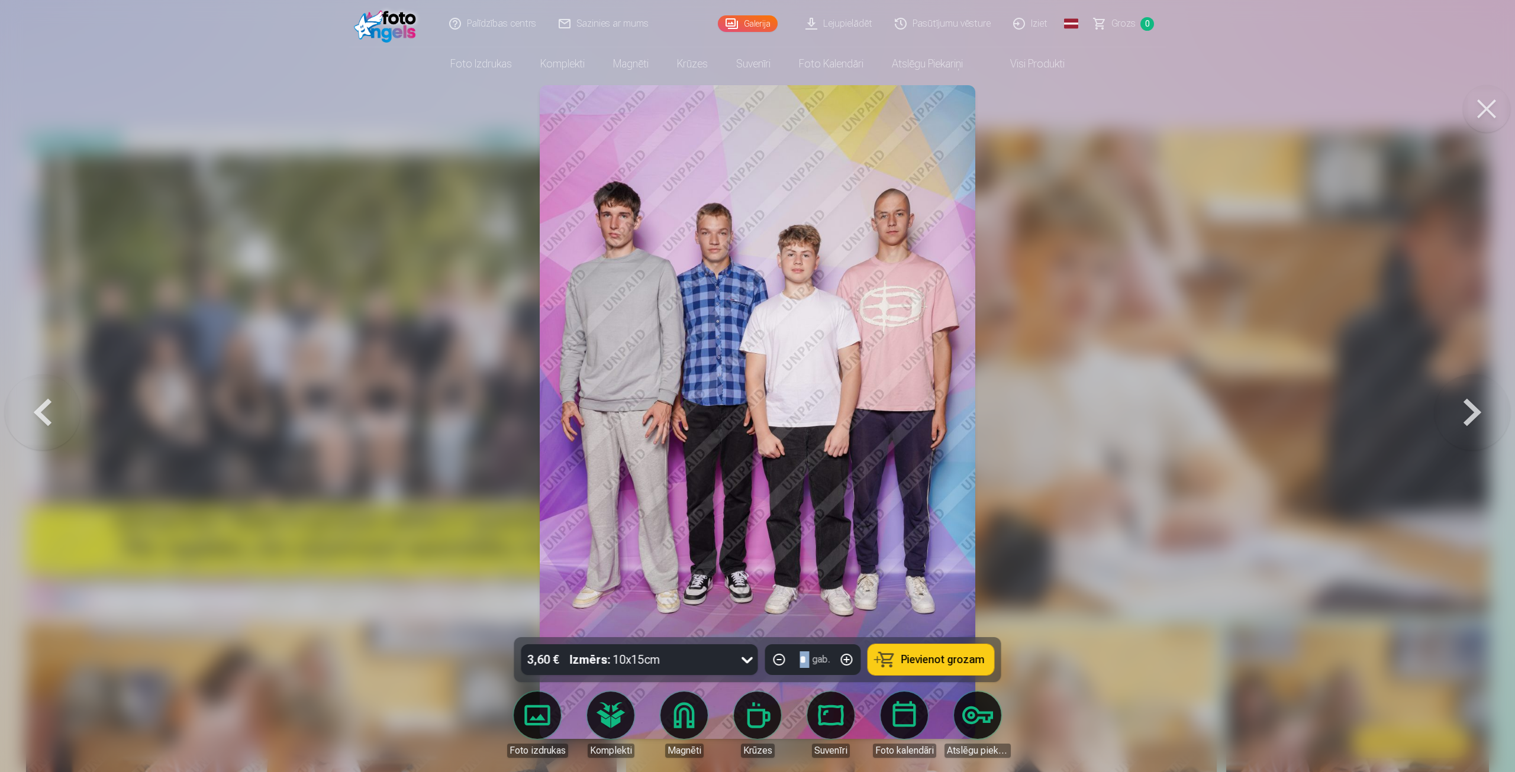
click at [1465, 393] on button at bounding box center [1472, 412] width 76 height 427
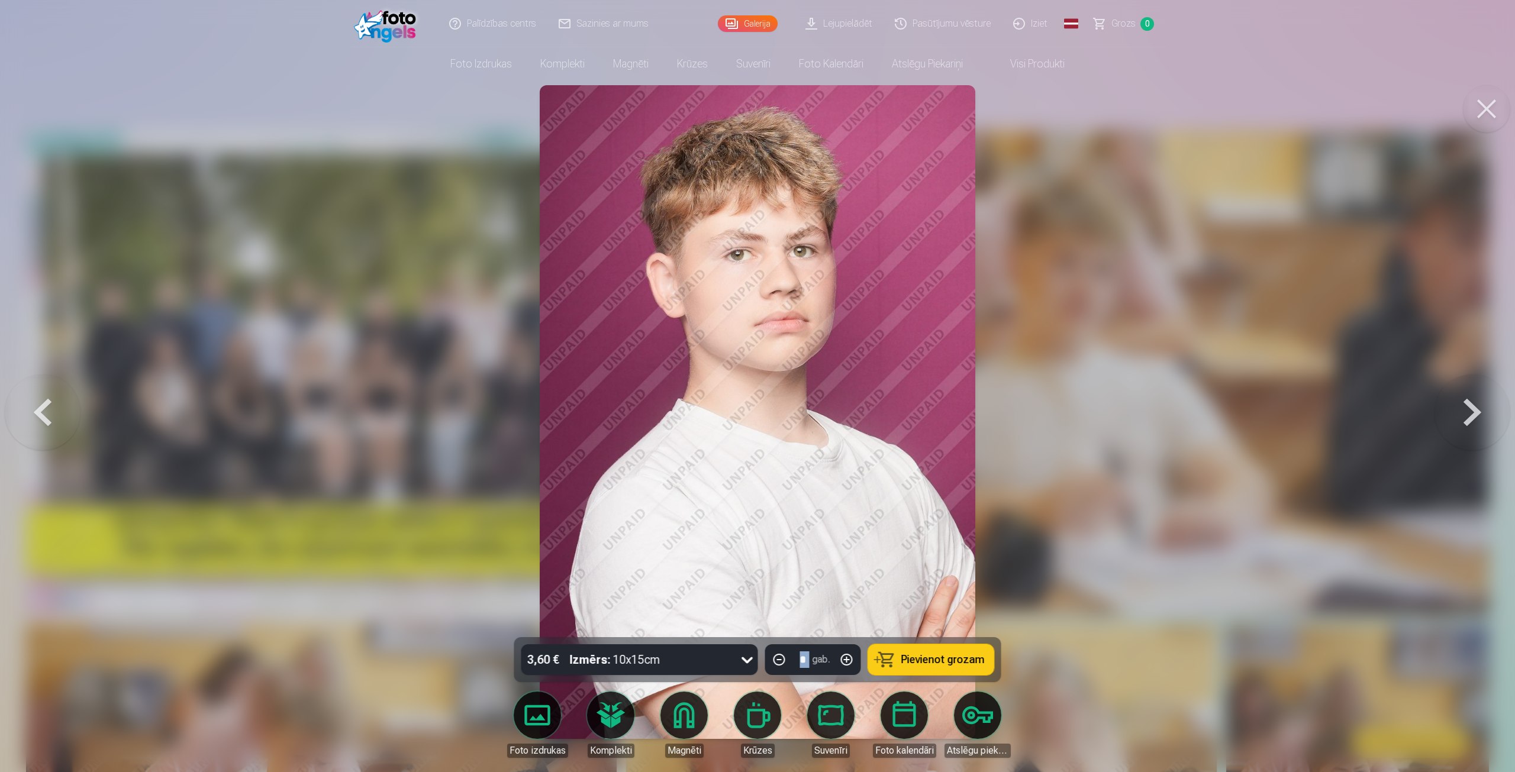
click at [1476, 403] on button at bounding box center [1472, 412] width 76 height 427
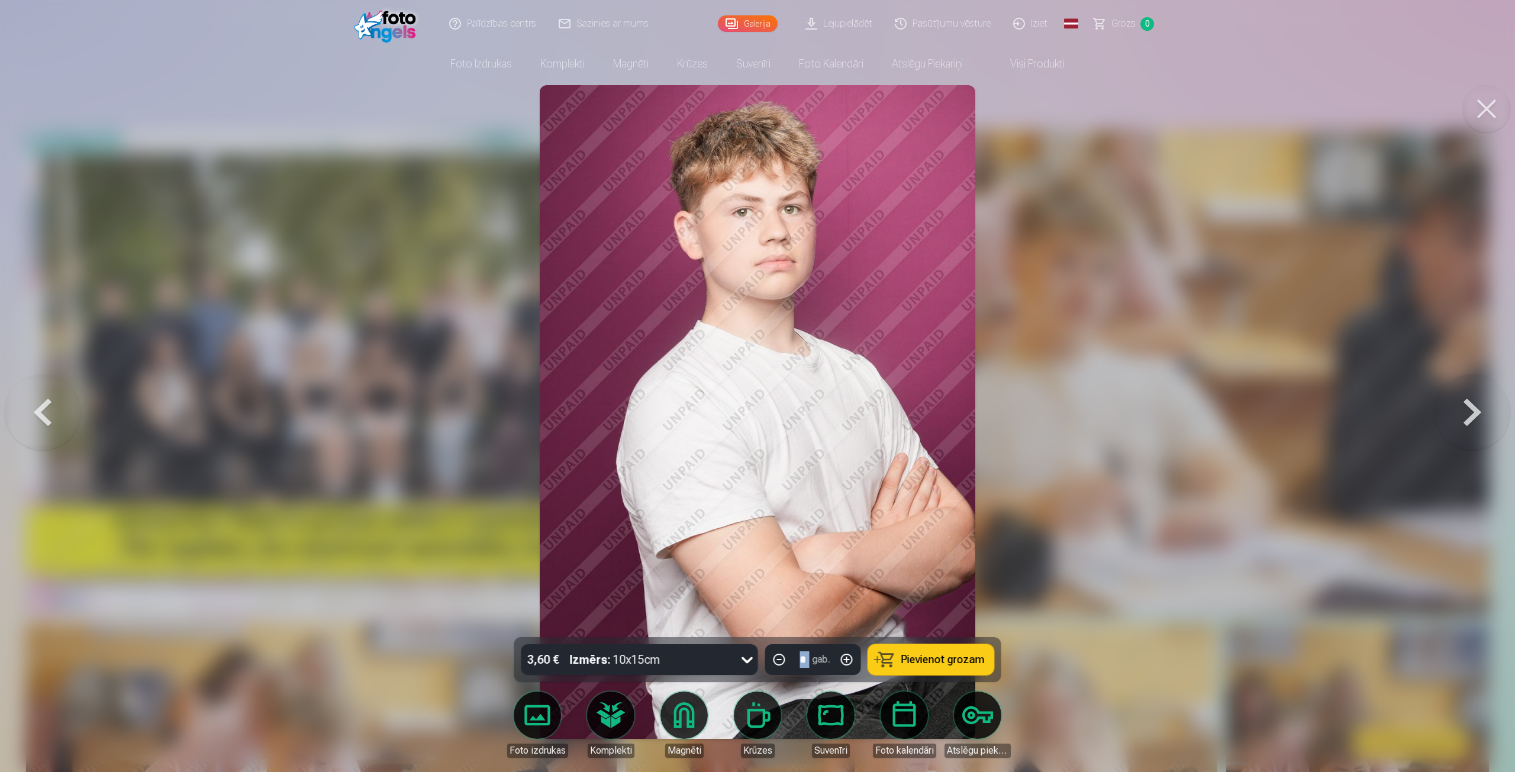
click at [1445, 399] on button at bounding box center [1472, 412] width 76 height 427
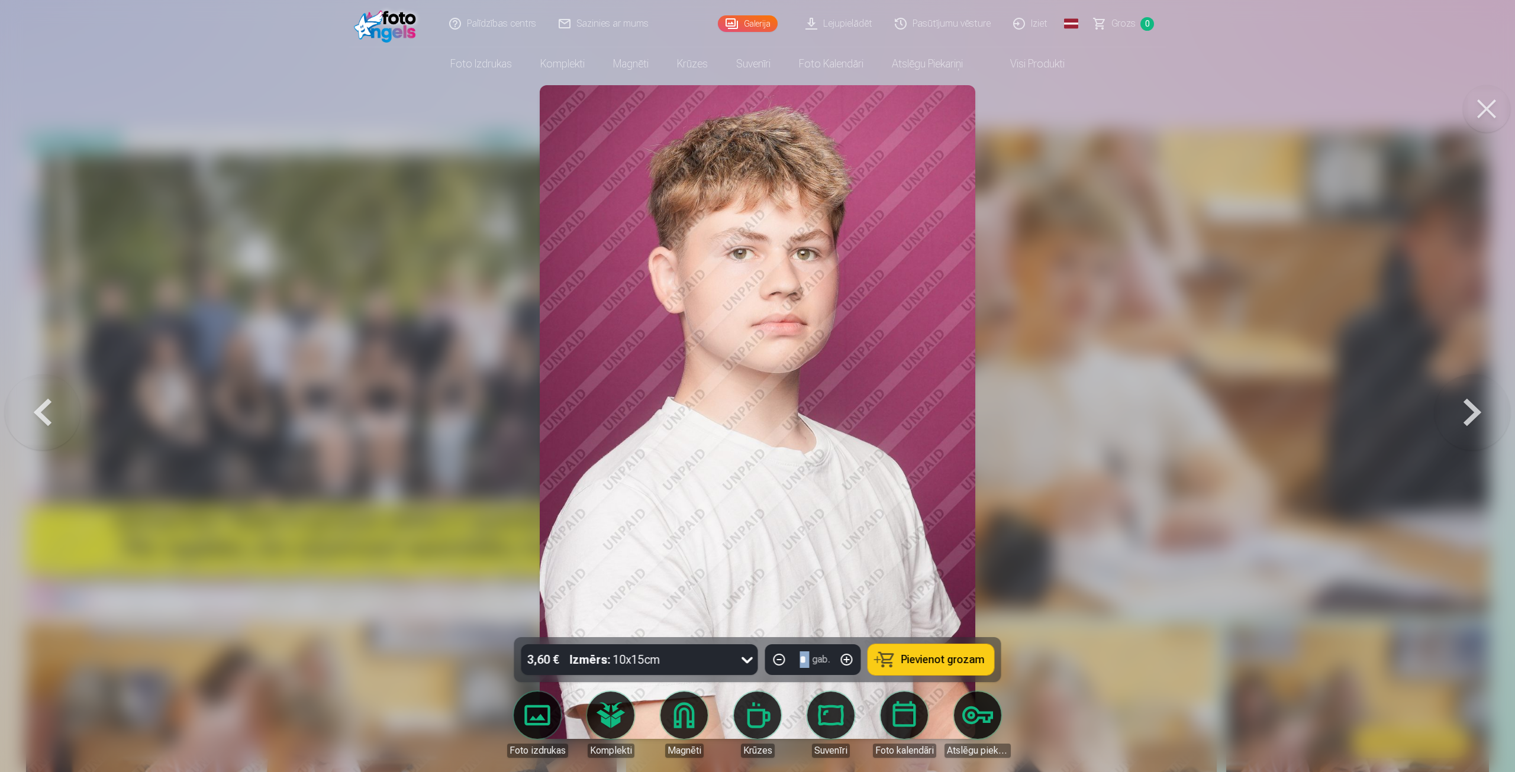
click at [1489, 427] on button at bounding box center [1472, 412] width 76 height 427
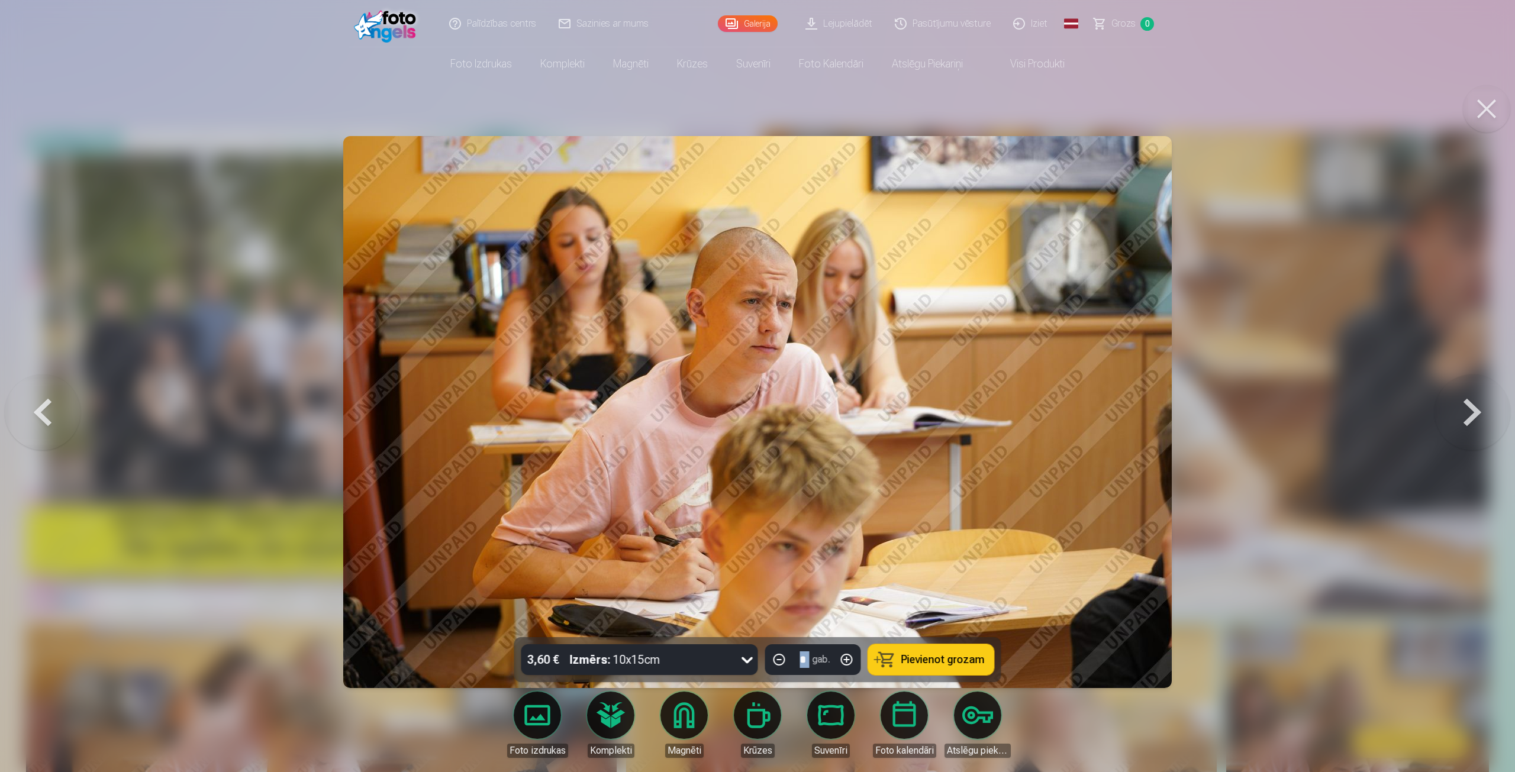
click at [1471, 427] on button at bounding box center [1472, 412] width 76 height 427
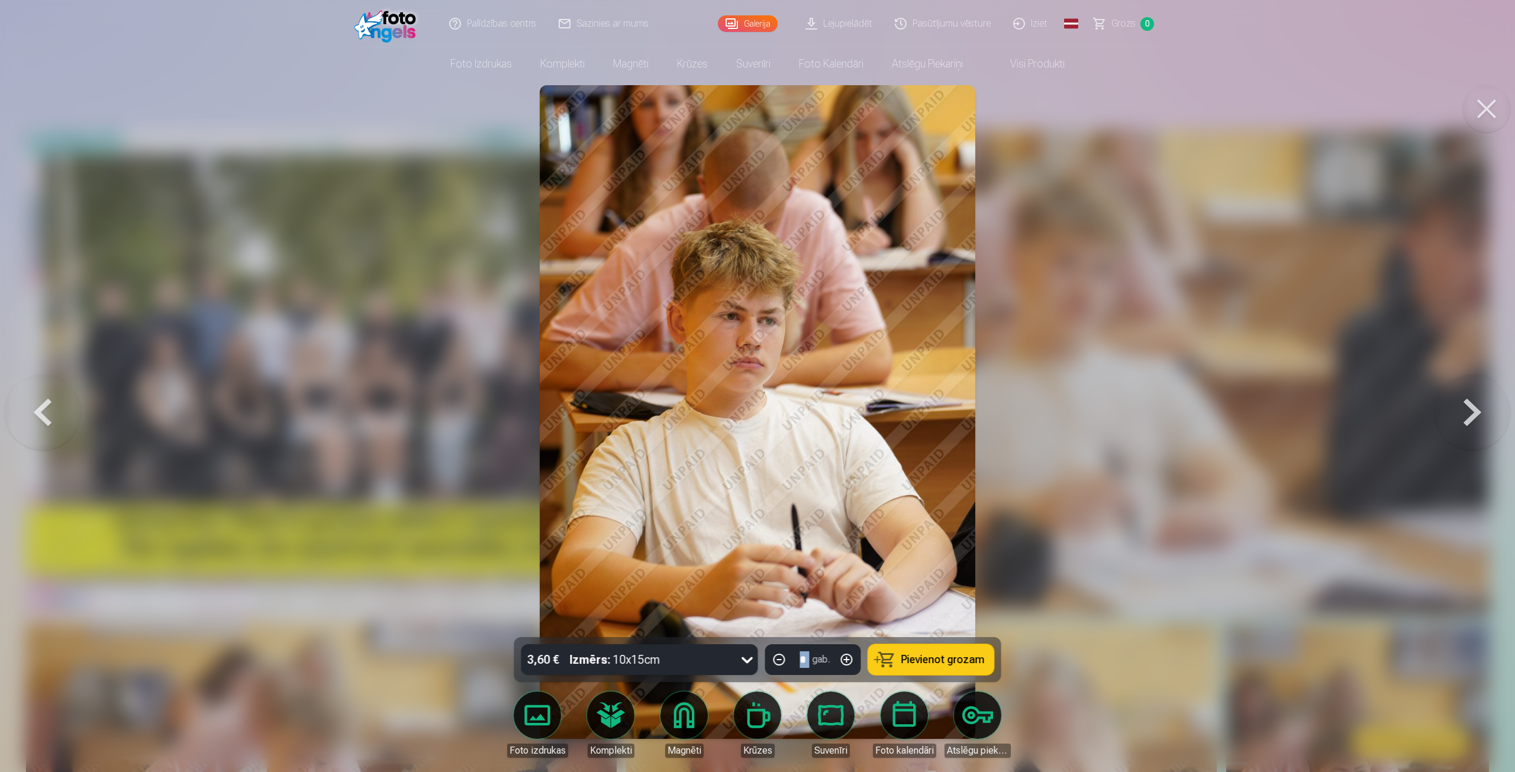
click at [1471, 427] on button at bounding box center [1472, 412] width 76 height 427
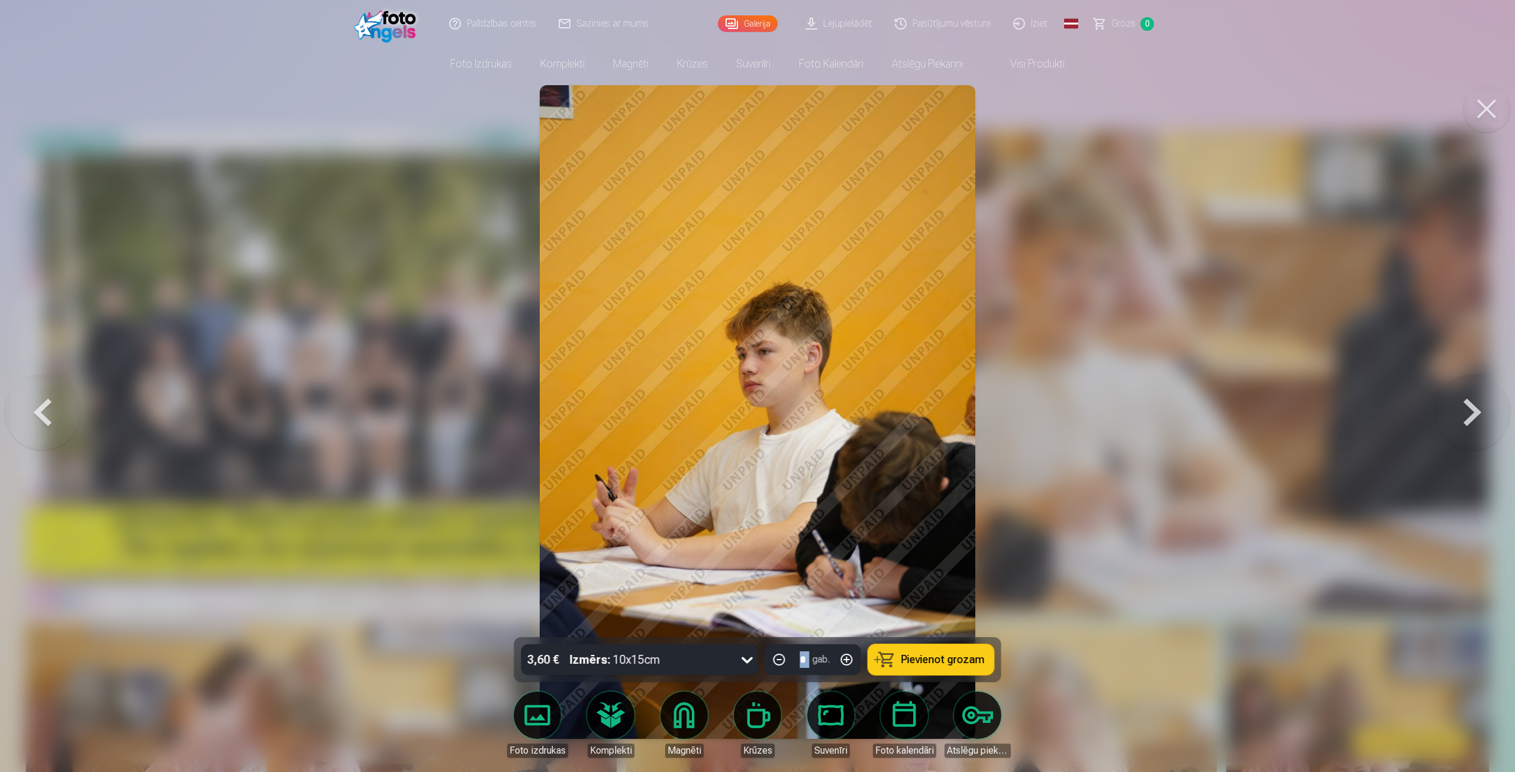
click at [1456, 434] on button at bounding box center [1472, 412] width 76 height 427
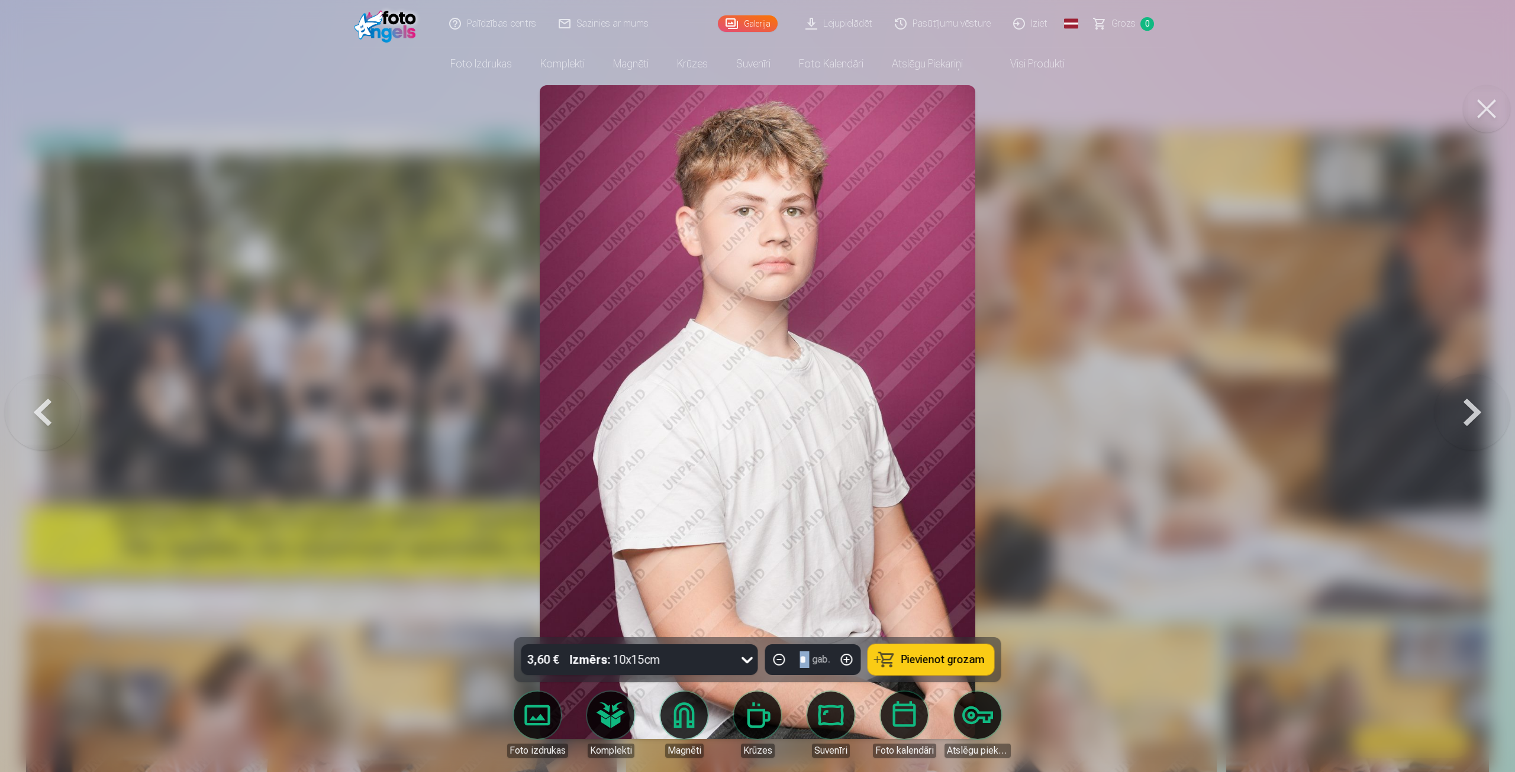
click at [31, 443] on button at bounding box center [43, 412] width 76 height 427
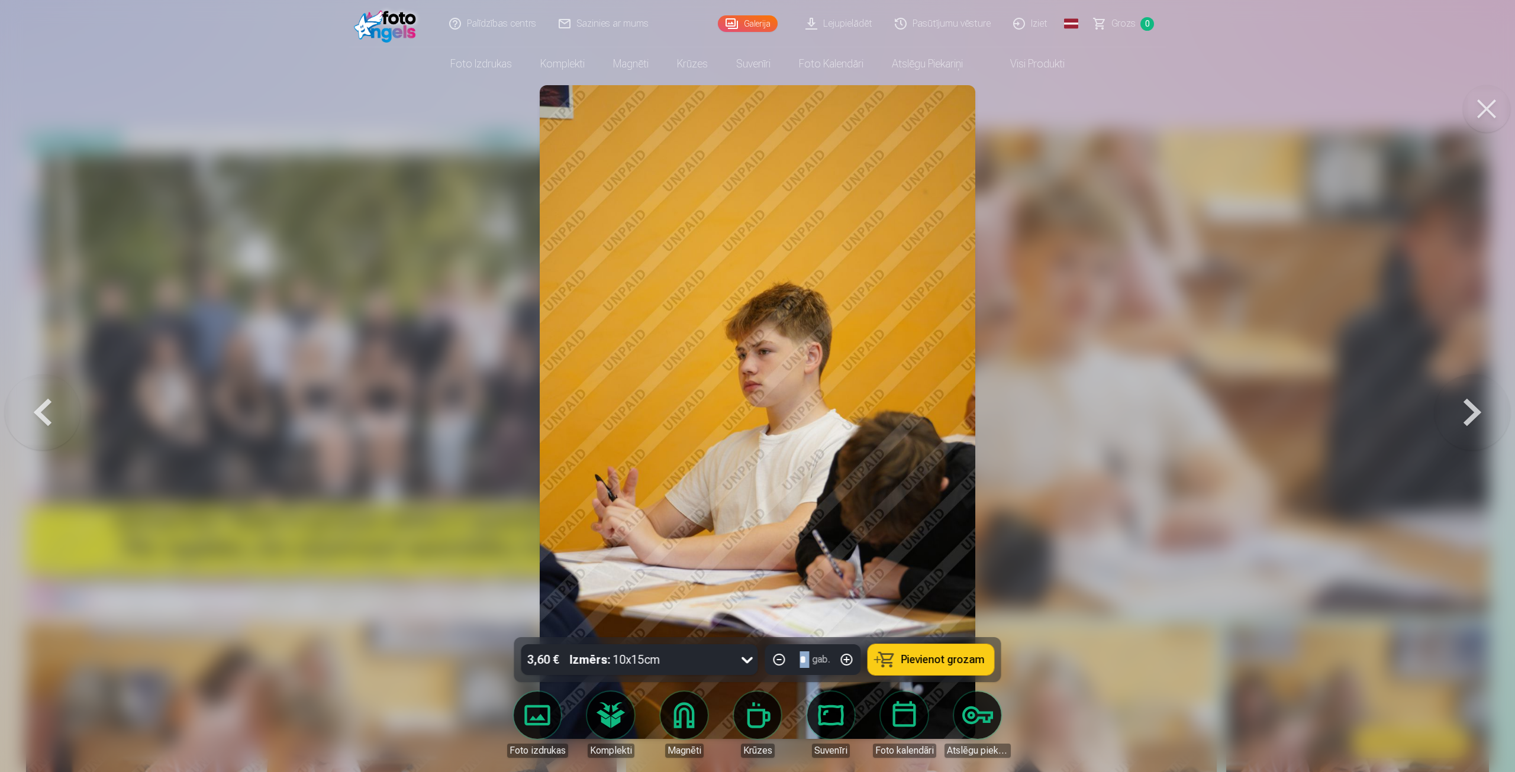
click at [53, 441] on button at bounding box center [43, 412] width 76 height 427
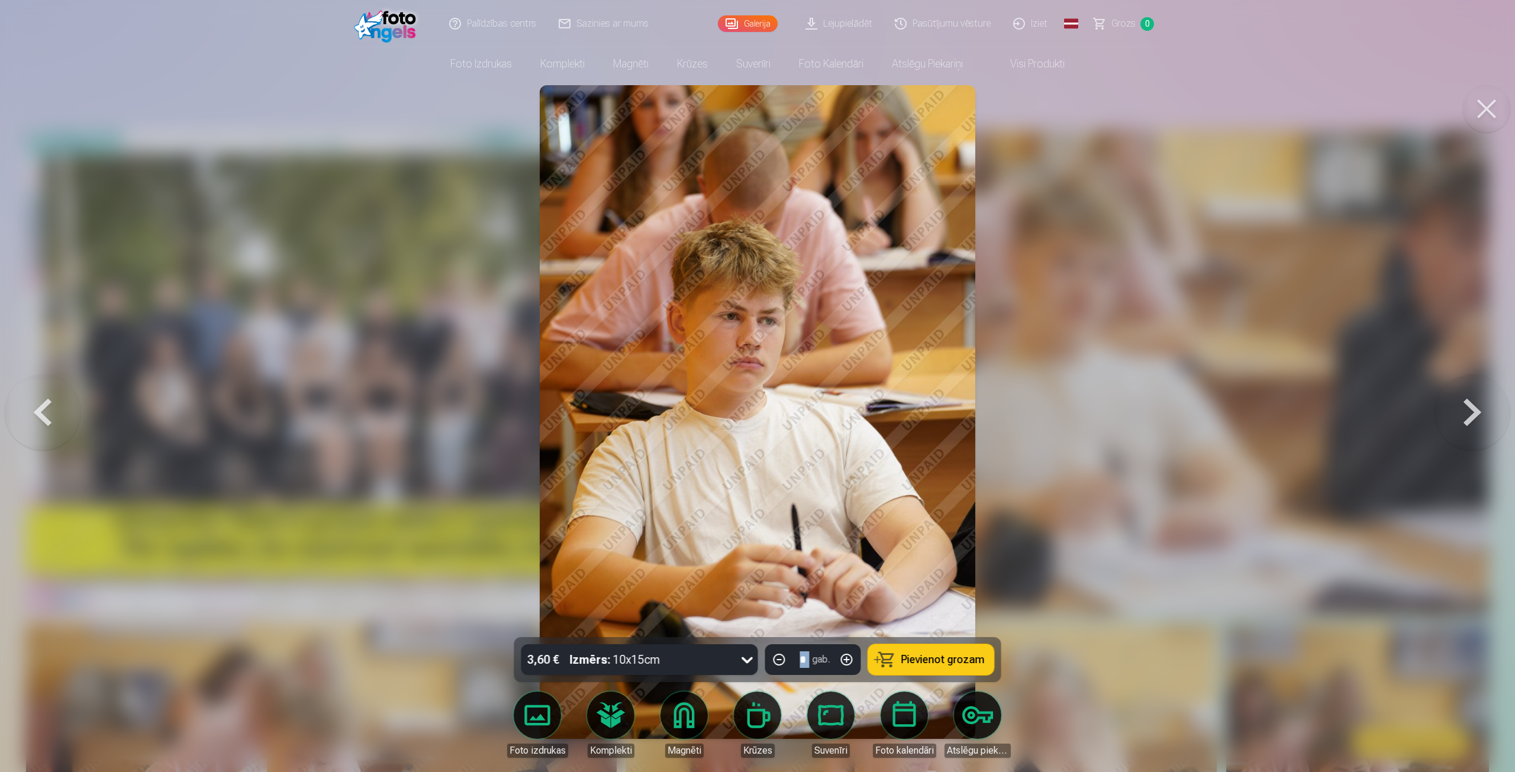
click at [1450, 398] on button at bounding box center [1472, 412] width 76 height 427
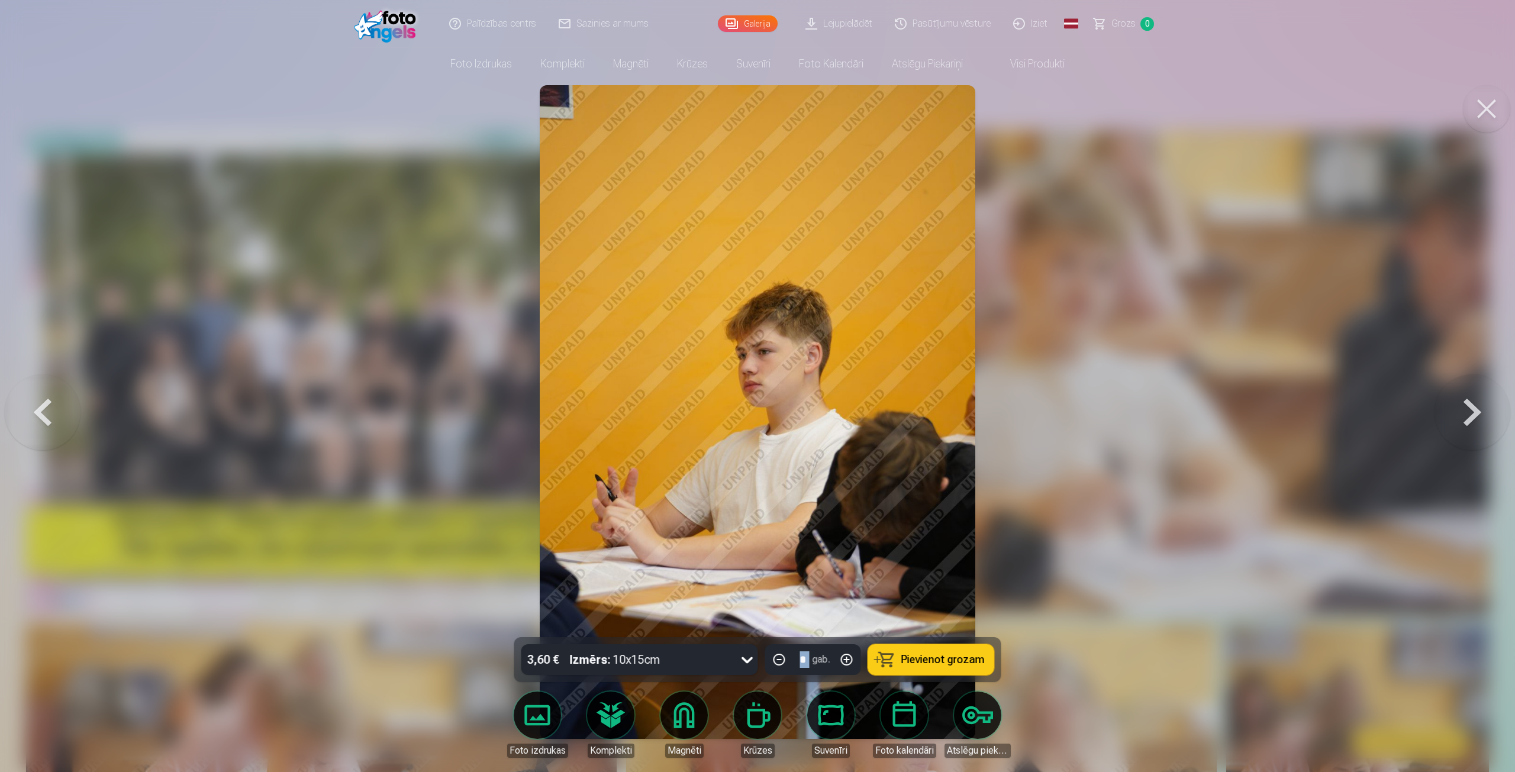
click at [1450, 398] on button at bounding box center [1472, 412] width 76 height 427
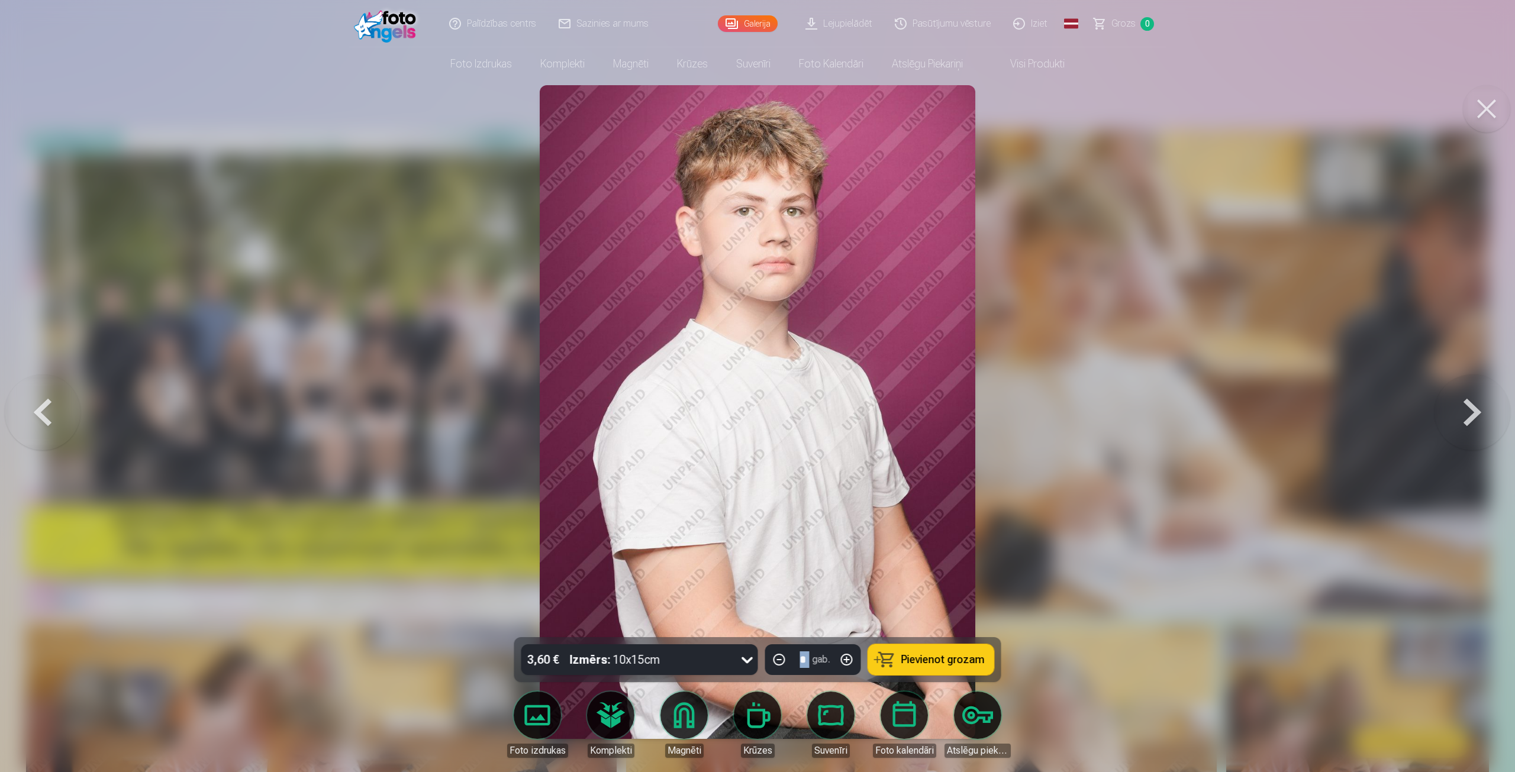
click at [1460, 417] on button at bounding box center [1472, 412] width 76 height 427
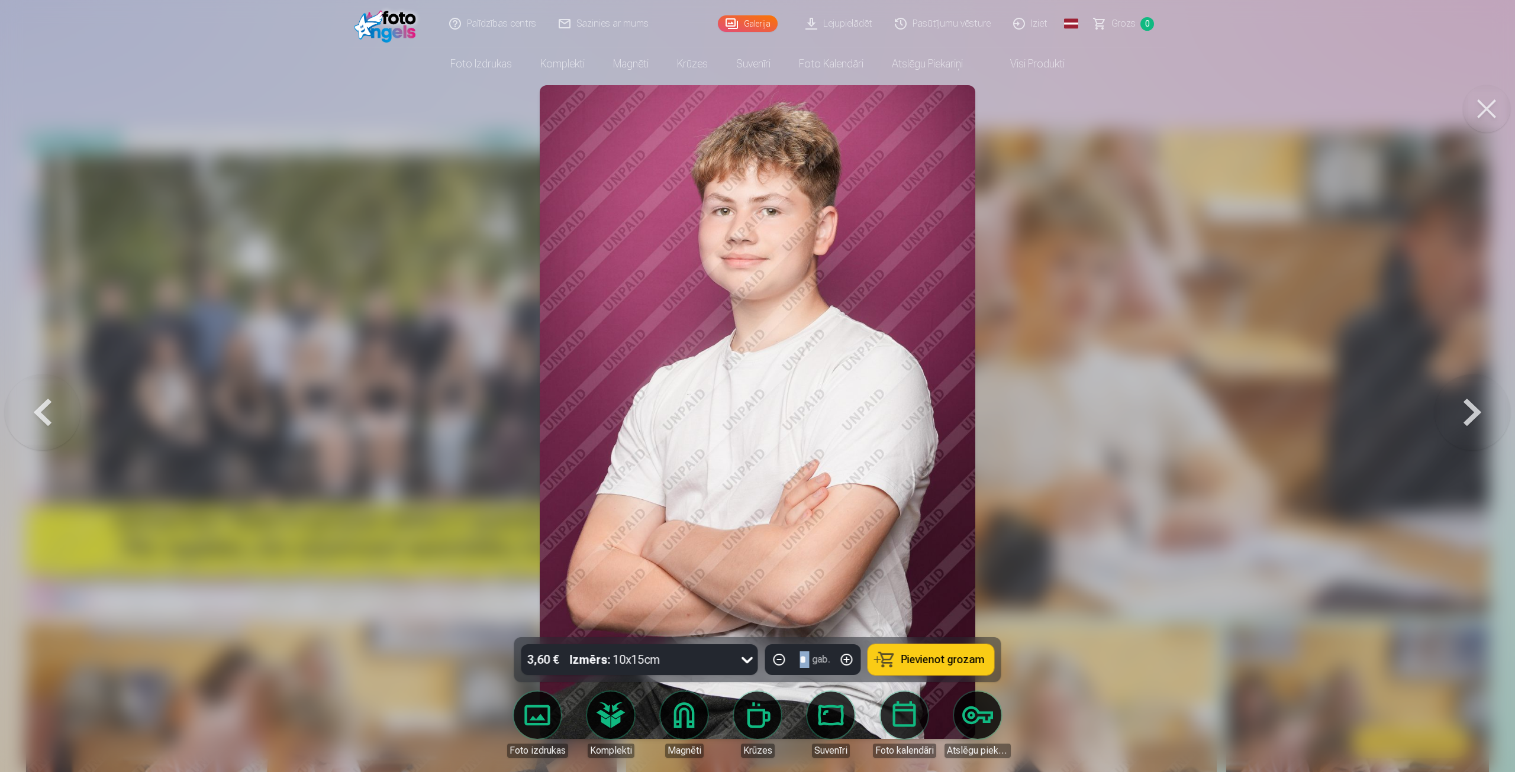
click at [9, 398] on button at bounding box center [43, 412] width 76 height 427
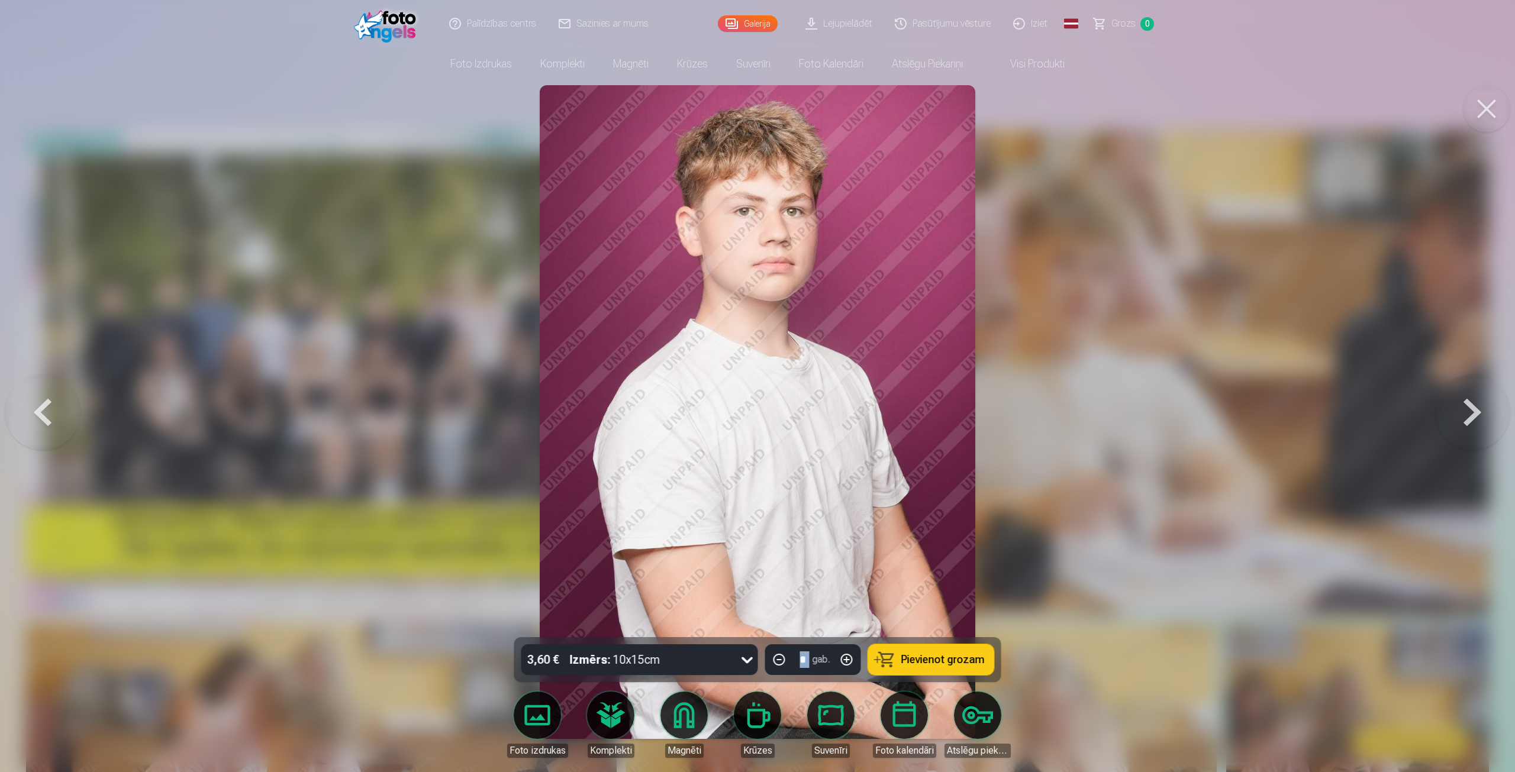
click at [1495, 418] on button at bounding box center [1472, 412] width 76 height 427
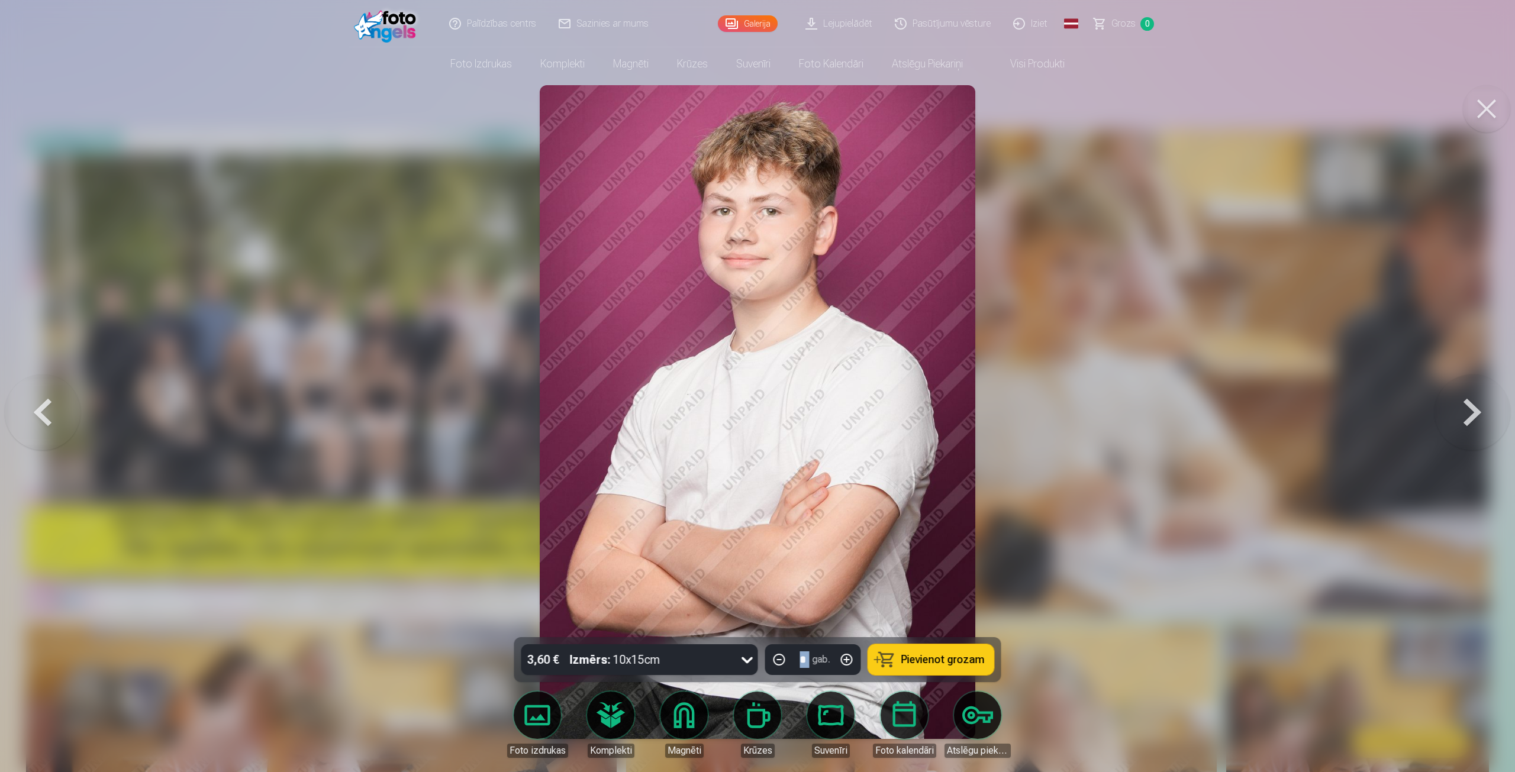
click at [1486, 415] on button at bounding box center [1472, 412] width 76 height 427
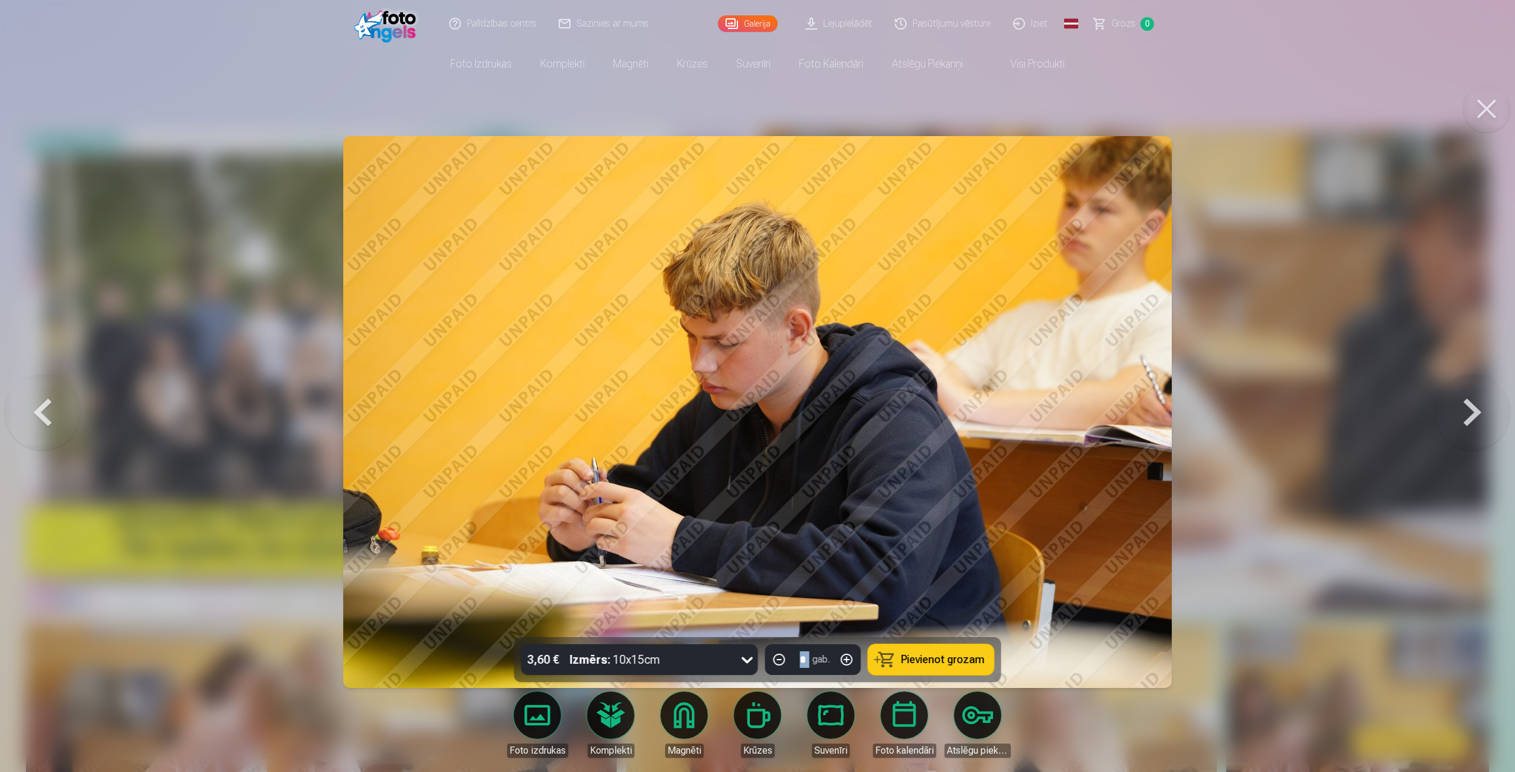
click at [1455, 405] on button at bounding box center [1472, 412] width 76 height 427
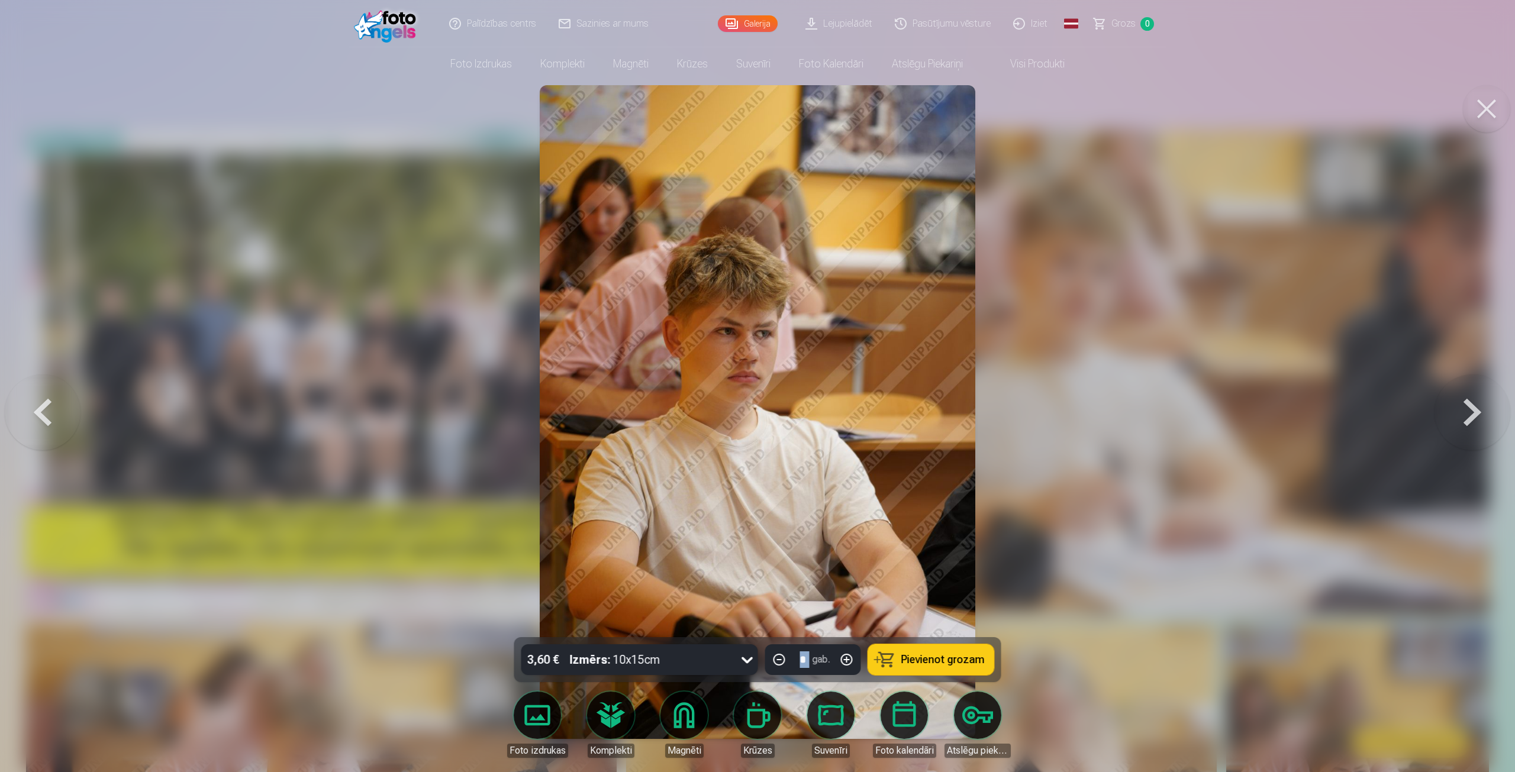
click at [1454, 405] on button at bounding box center [1472, 412] width 76 height 427
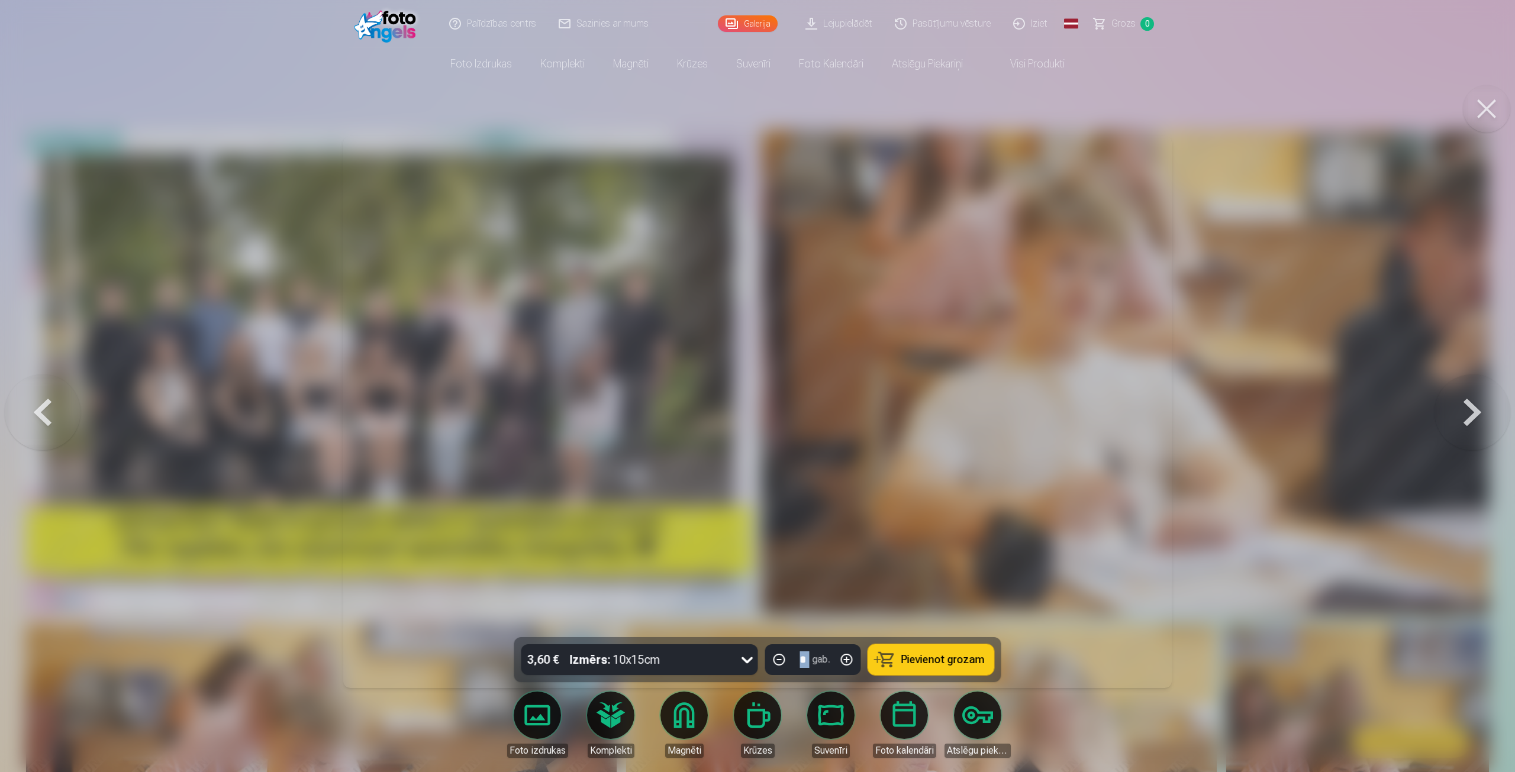
click at [1453, 405] on button at bounding box center [1472, 412] width 76 height 427
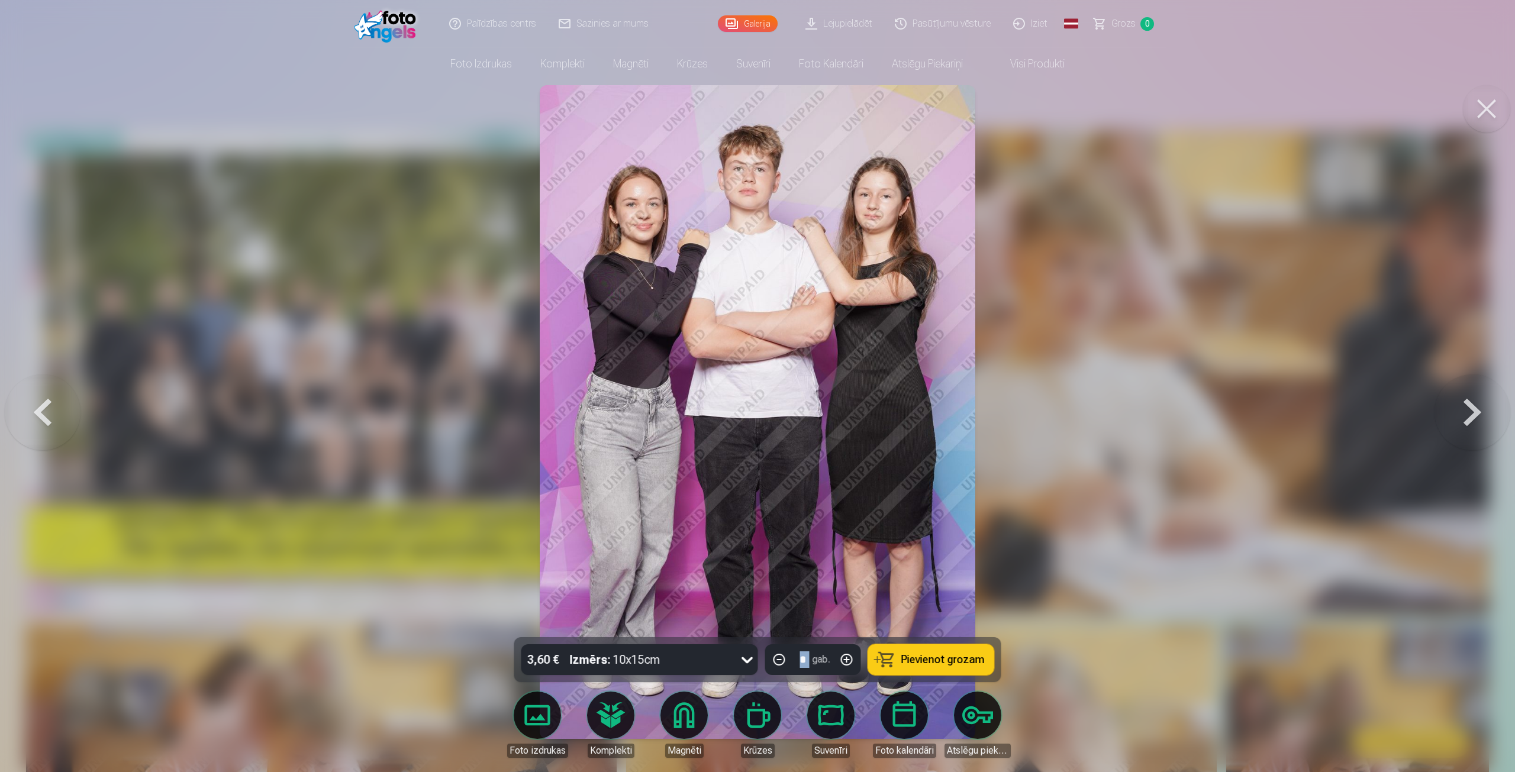
click at [1450, 407] on button at bounding box center [1472, 412] width 76 height 427
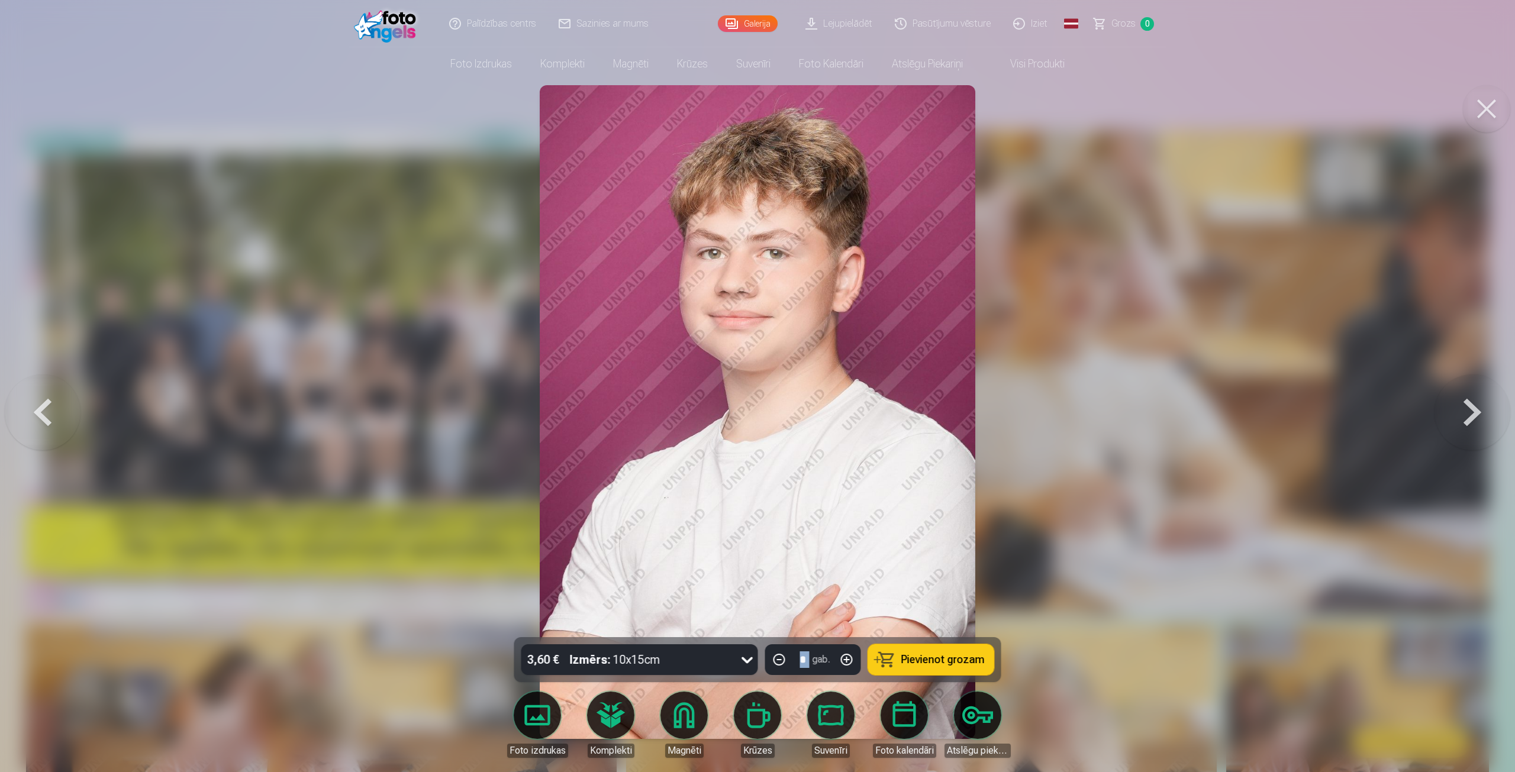
click at [1446, 407] on button at bounding box center [1472, 412] width 76 height 427
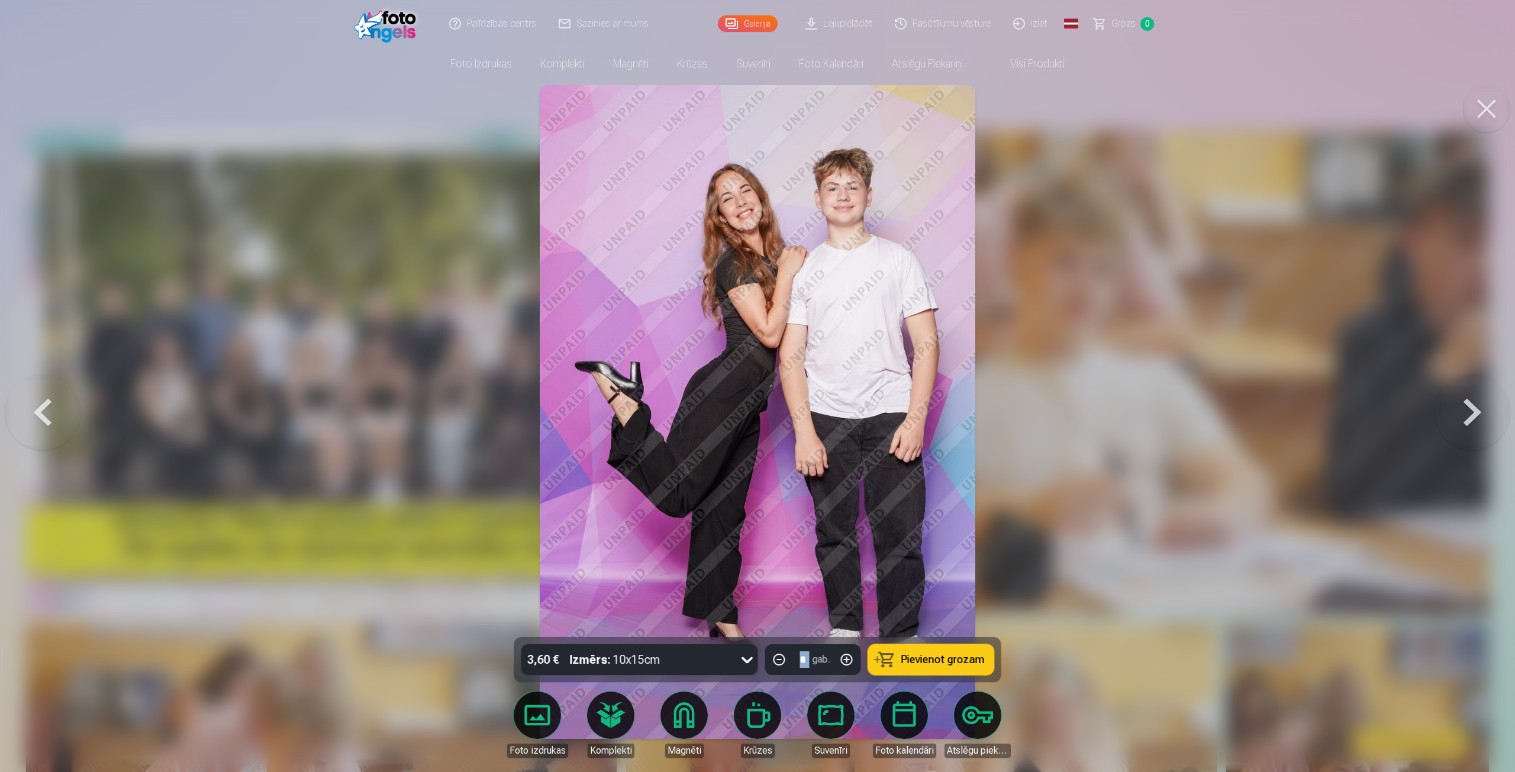
click at [1440, 411] on button at bounding box center [1472, 412] width 76 height 427
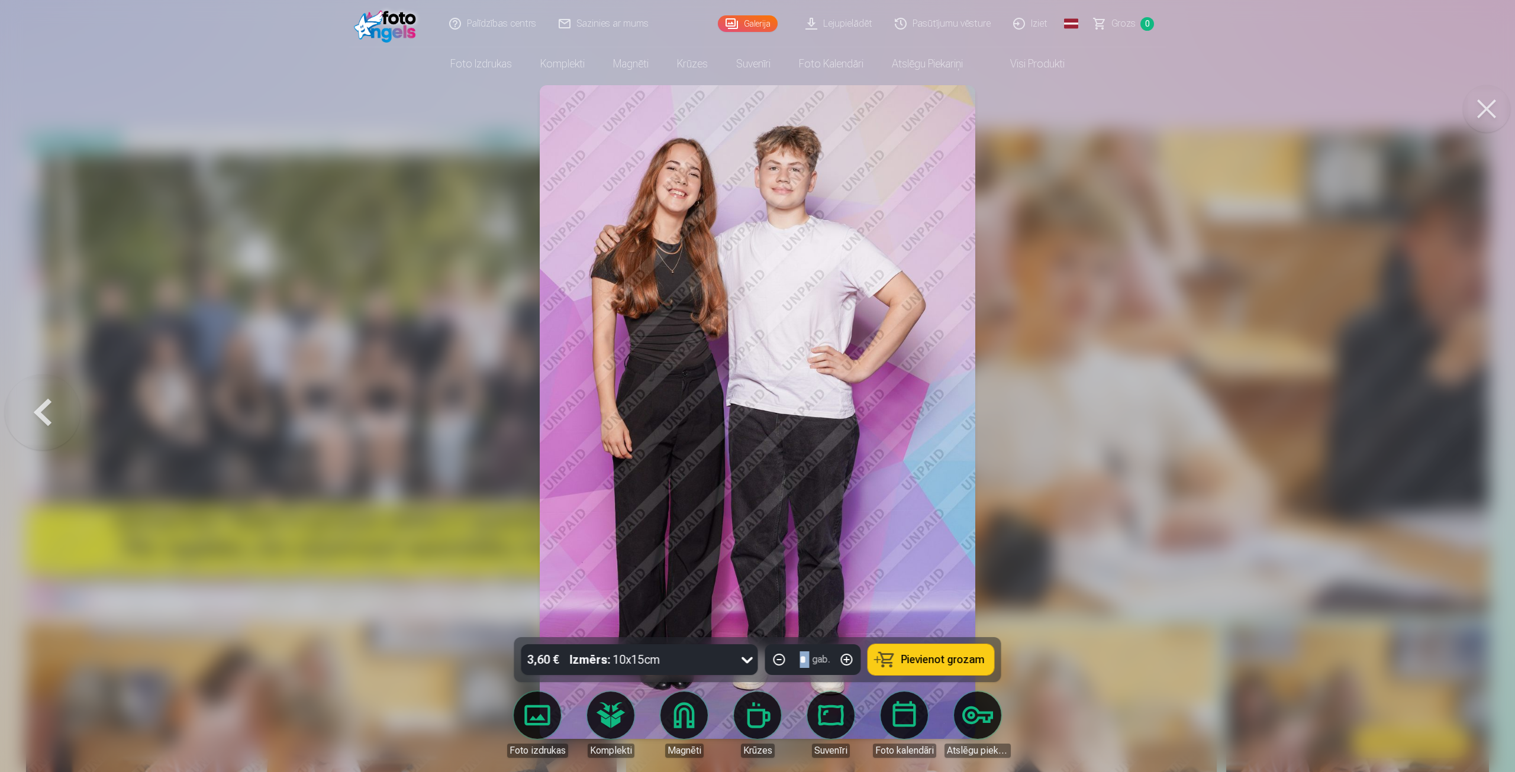
click at [26, 413] on button at bounding box center [43, 412] width 76 height 427
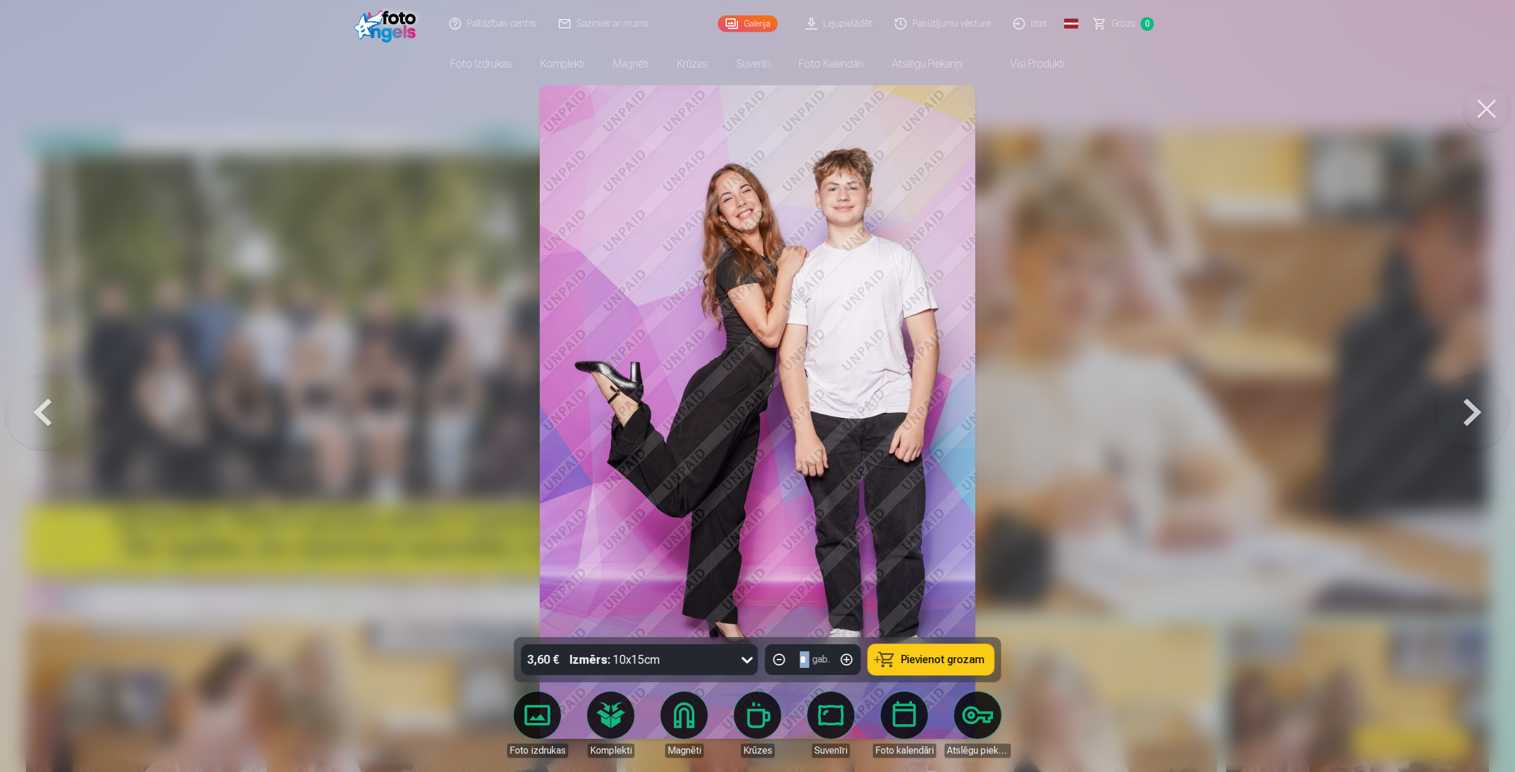
click at [1471, 109] on button at bounding box center [1486, 108] width 47 height 47
